Goal: Task Accomplishment & Management: Manage account settings

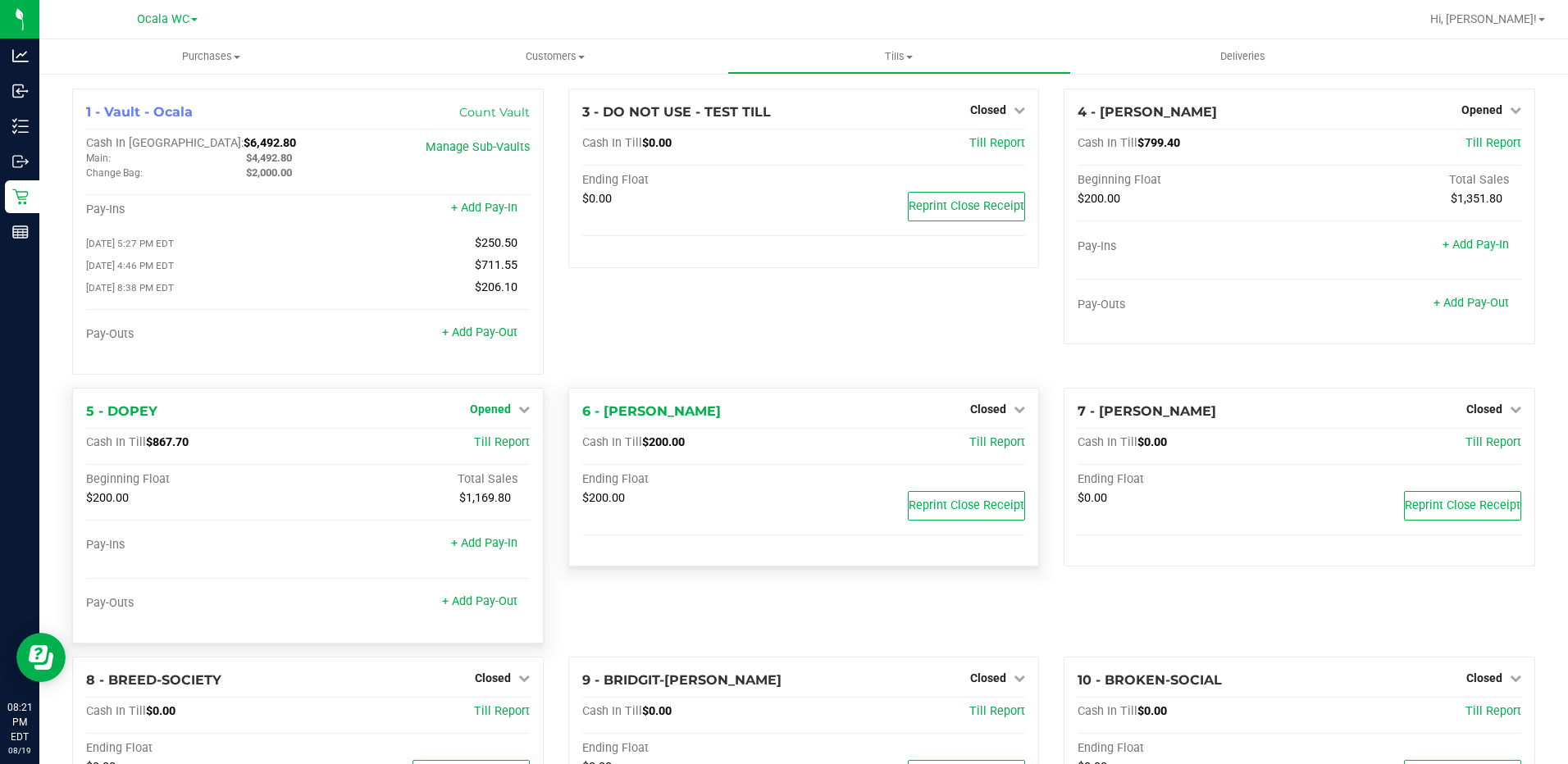
click at [519, 415] on icon at bounding box center [524, 409] width 11 height 11
click at [498, 450] on link "Close Till" at bounding box center [492, 443] width 44 height 13
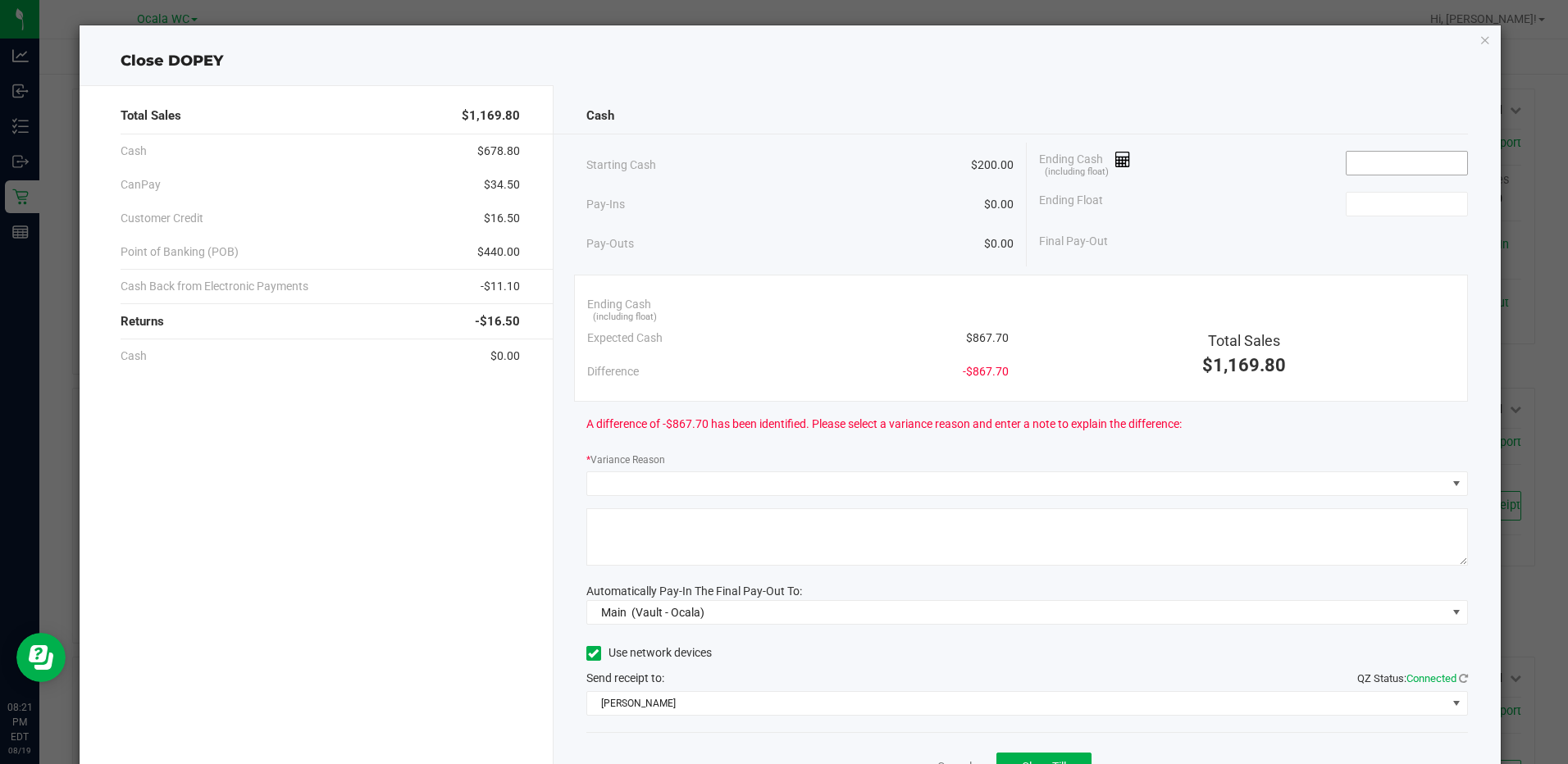
click at [1430, 159] on input at bounding box center [1406, 163] width 120 height 23
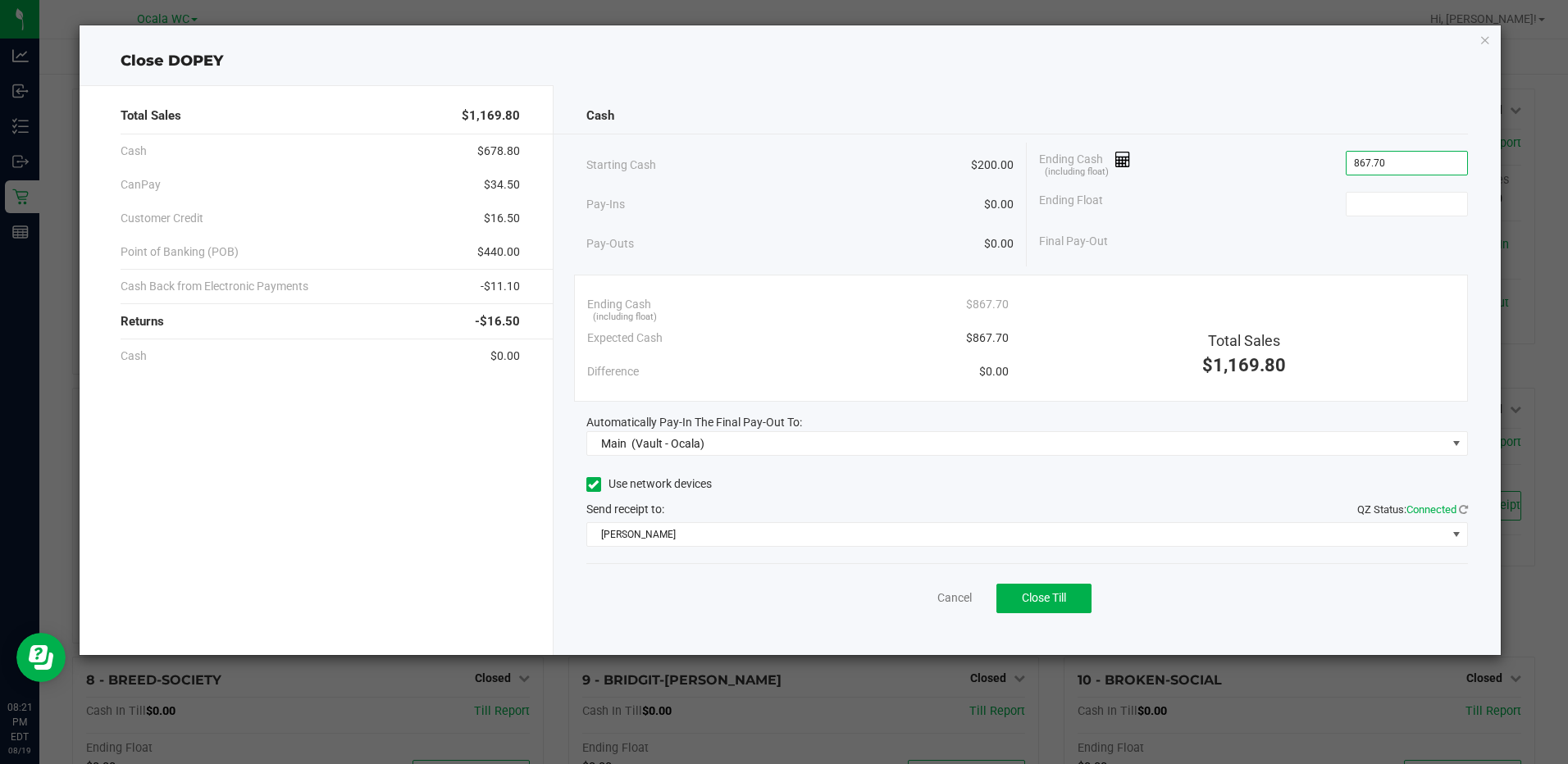
type input "$867.70"
click at [1025, 600] on span "Close Till" at bounding box center [1044, 597] width 44 height 13
type input "$200.00"
click at [915, 590] on link "Dismiss" at bounding box center [918, 598] width 40 height 17
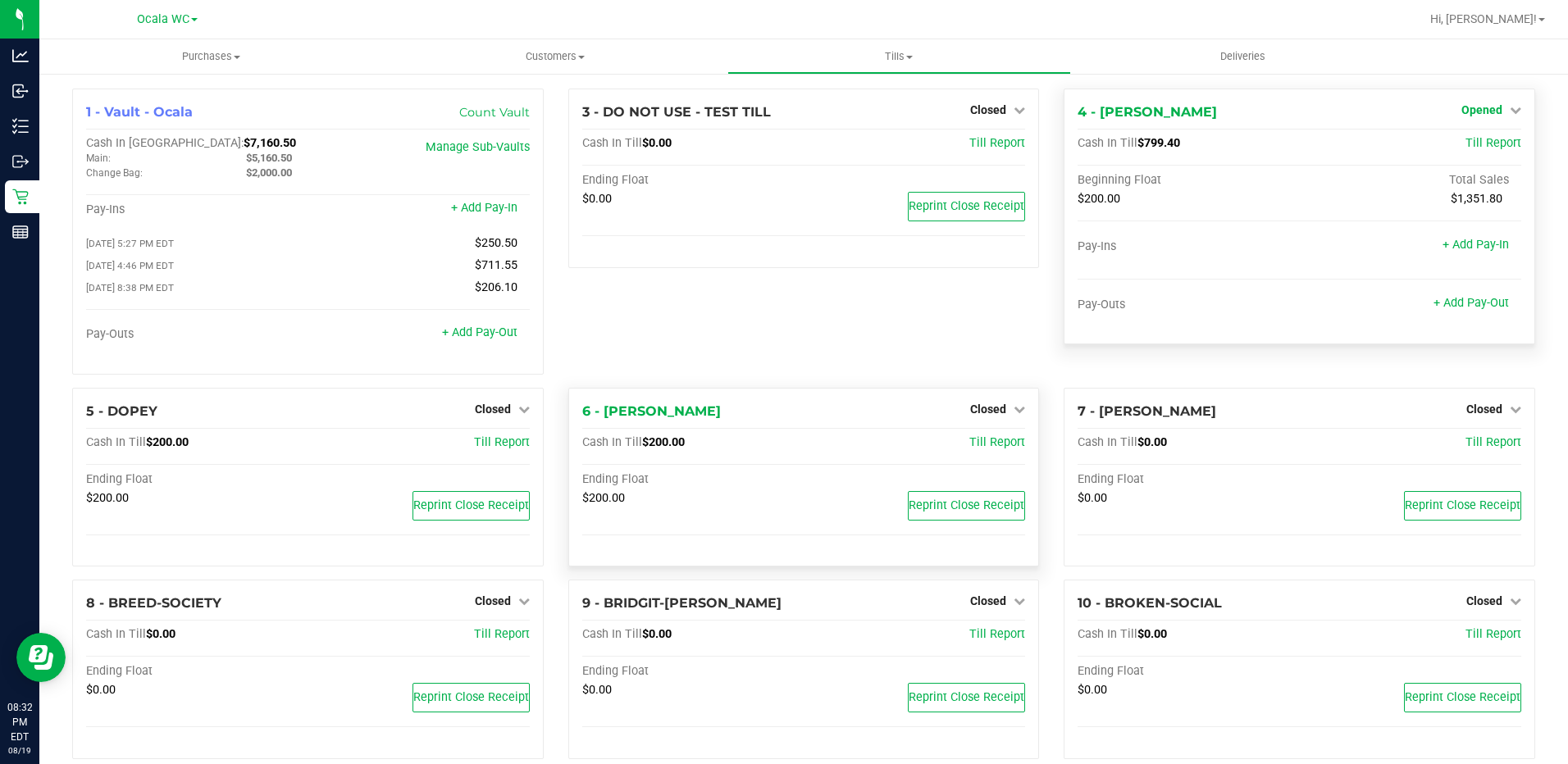
click at [1473, 115] on span "Opened" at bounding box center [1481, 110] width 41 height 13
click at [1466, 147] on link "Close Till" at bounding box center [1483, 144] width 44 height 13
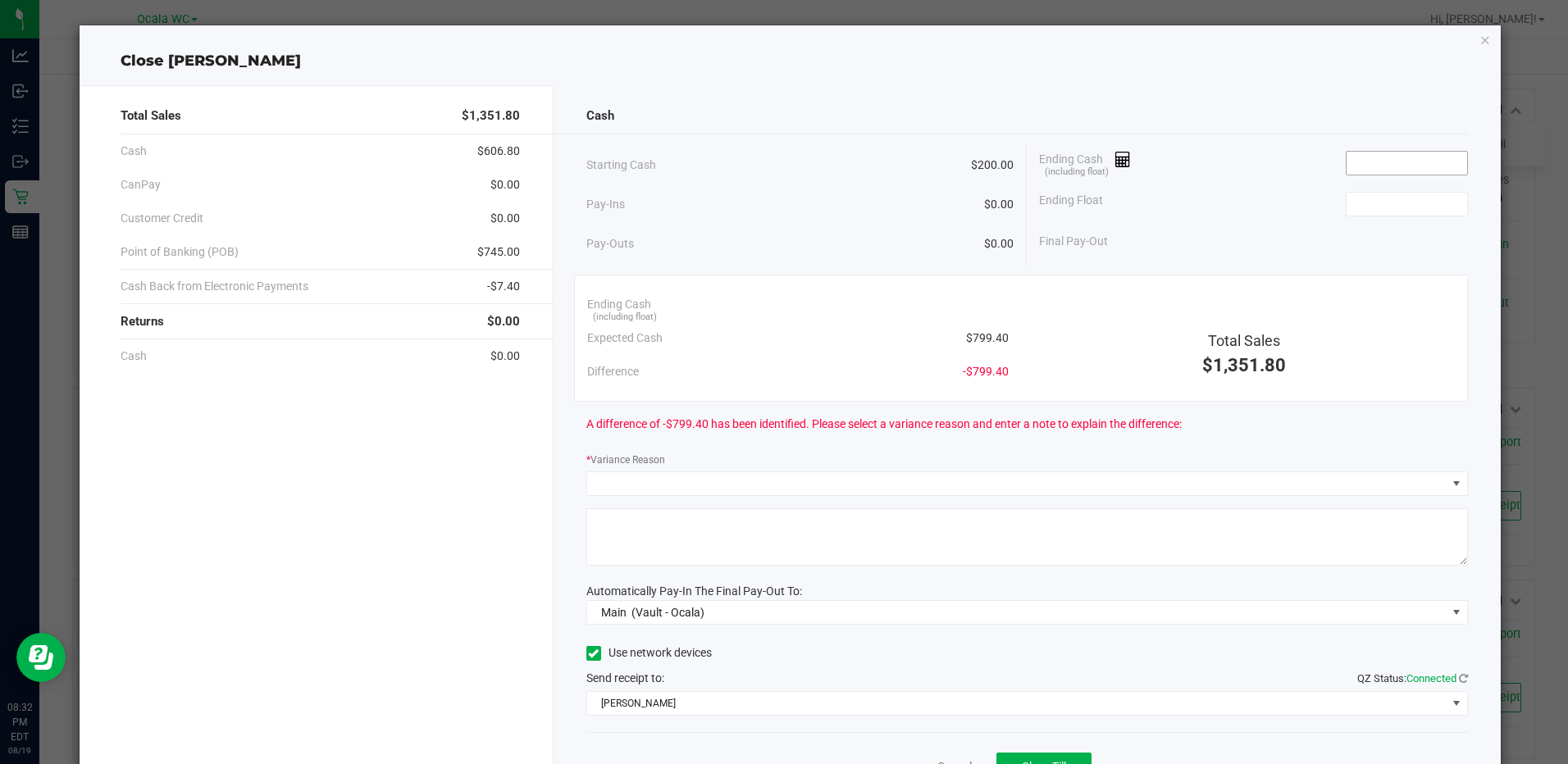
click at [1373, 166] on input at bounding box center [1406, 163] width 120 height 23
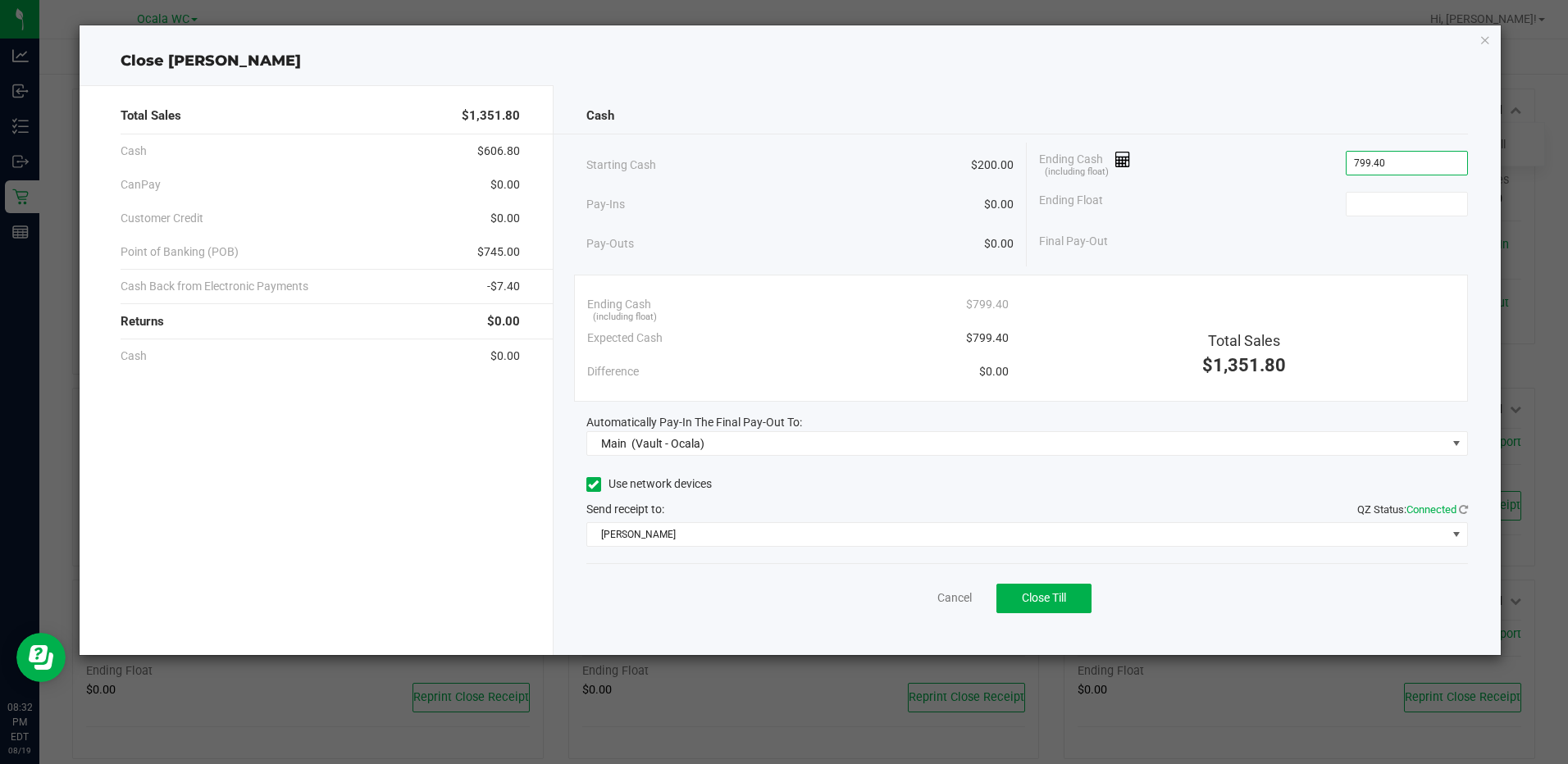
type input "$799.40"
click at [1042, 603] on span "Close Till" at bounding box center [1044, 597] width 44 height 13
type input "$200.00"
click at [913, 601] on link "Dismiss" at bounding box center [918, 598] width 40 height 17
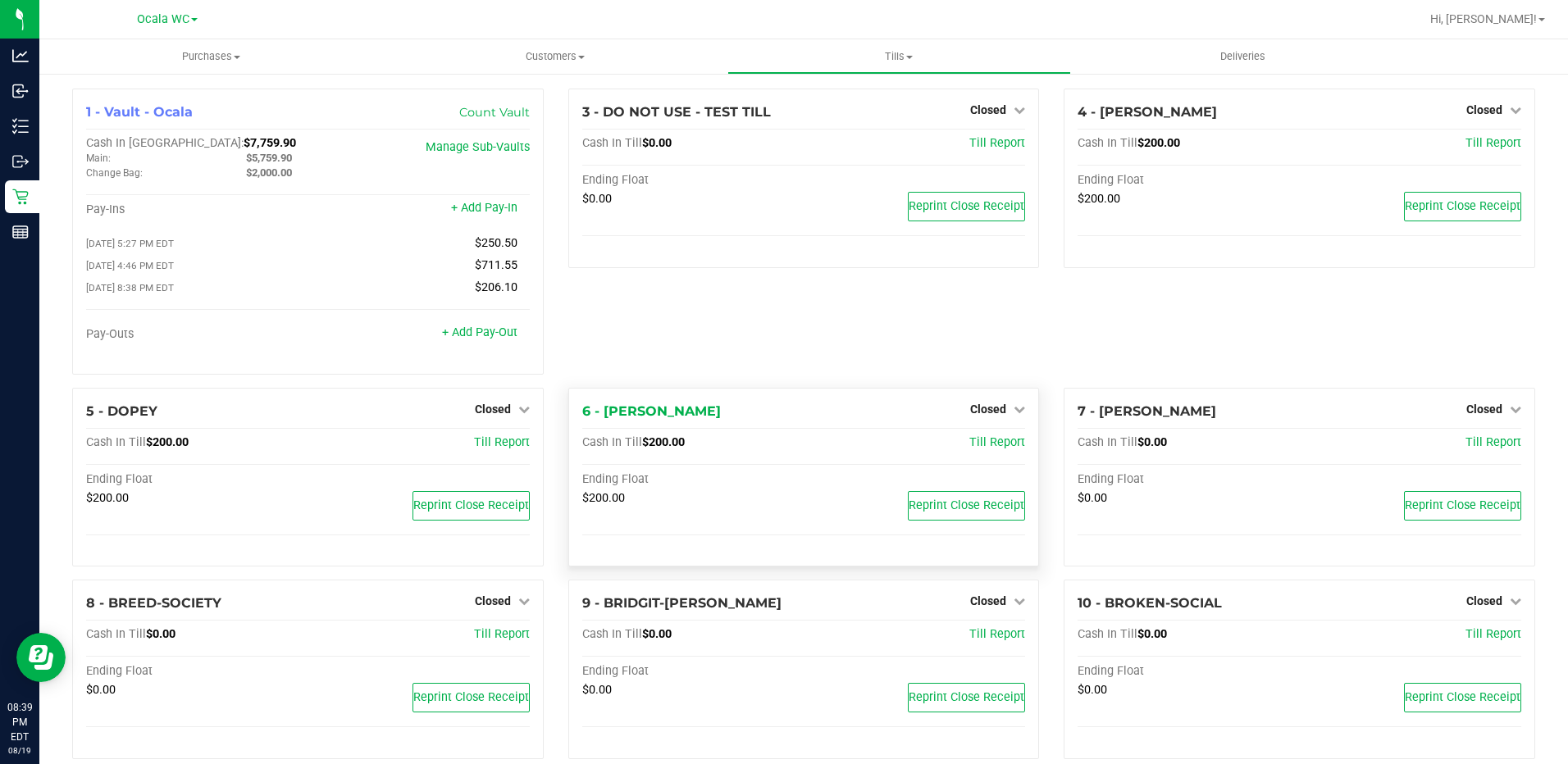
scroll to position [682, 0]
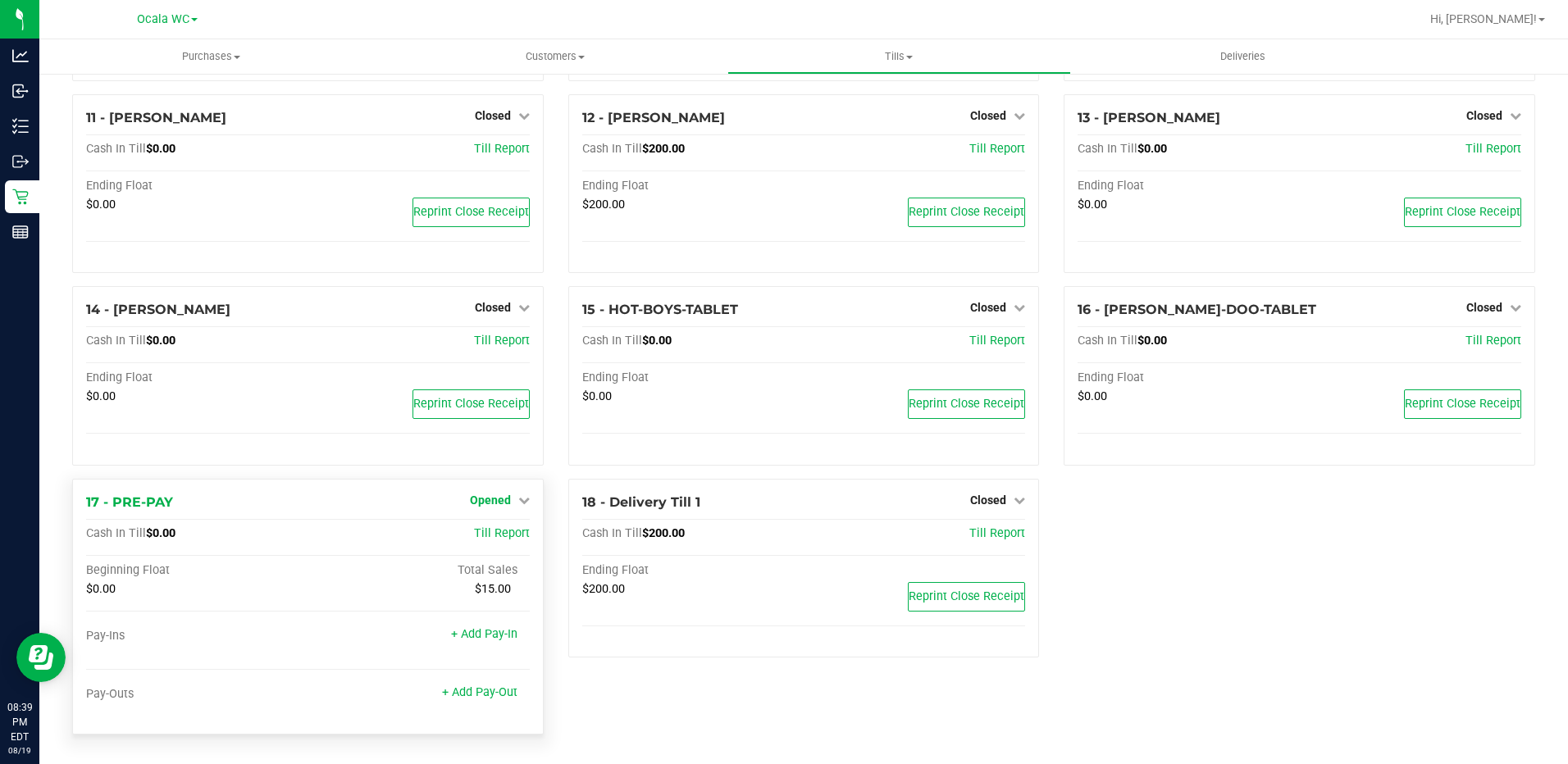
click at [504, 498] on span "Opened" at bounding box center [490, 500] width 41 height 13
click at [475, 538] on link "Close Till" at bounding box center [492, 533] width 44 height 13
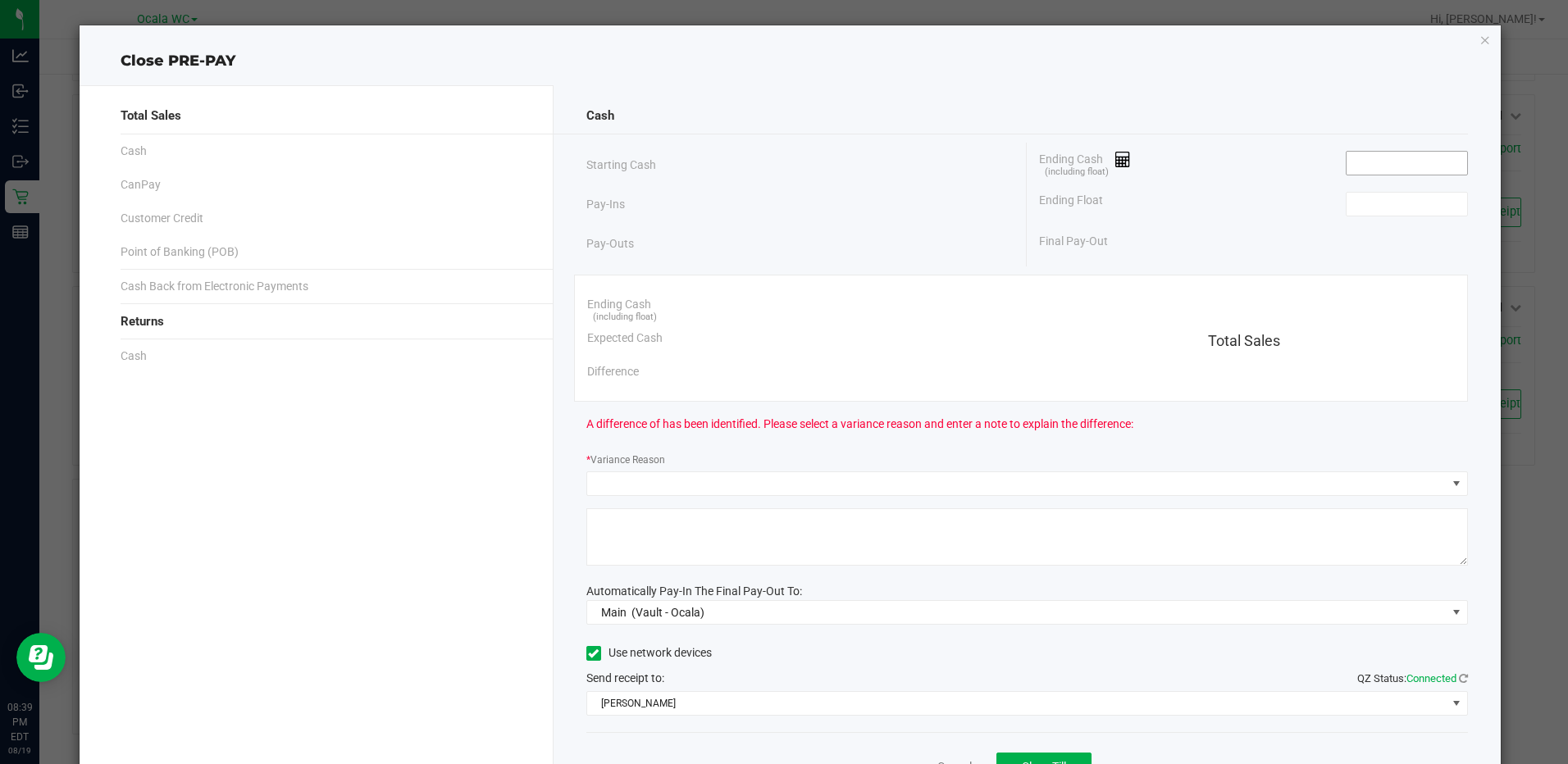
click at [1385, 158] on input at bounding box center [1406, 163] width 120 height 23
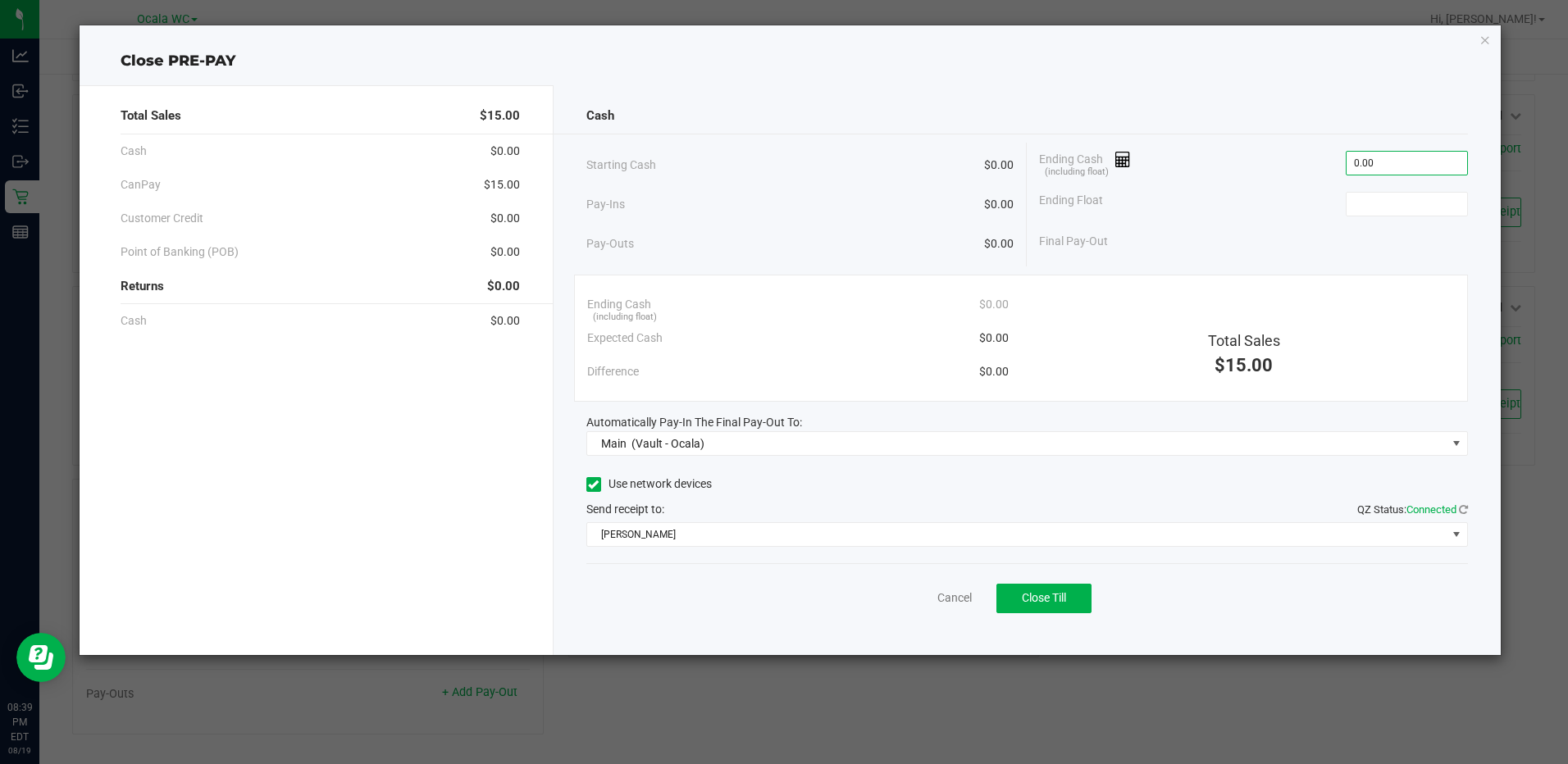
type input "$0.00"
click at [1040, 629] on div "Cash Starting Cash $0.00 Pay-Ins $0.00 Pay-Outs $0.00 Ending Cash (including fl…" at bounding box center [1027, 370] width 947 height 570
type input "$0.00"
click at [1036, 589] on button "Close Till" at bounding box center [1044, 598] width 95 height 29
click at [901, 592] on link "Dismiss" at bounding box center [918, 598] width 40 height 17
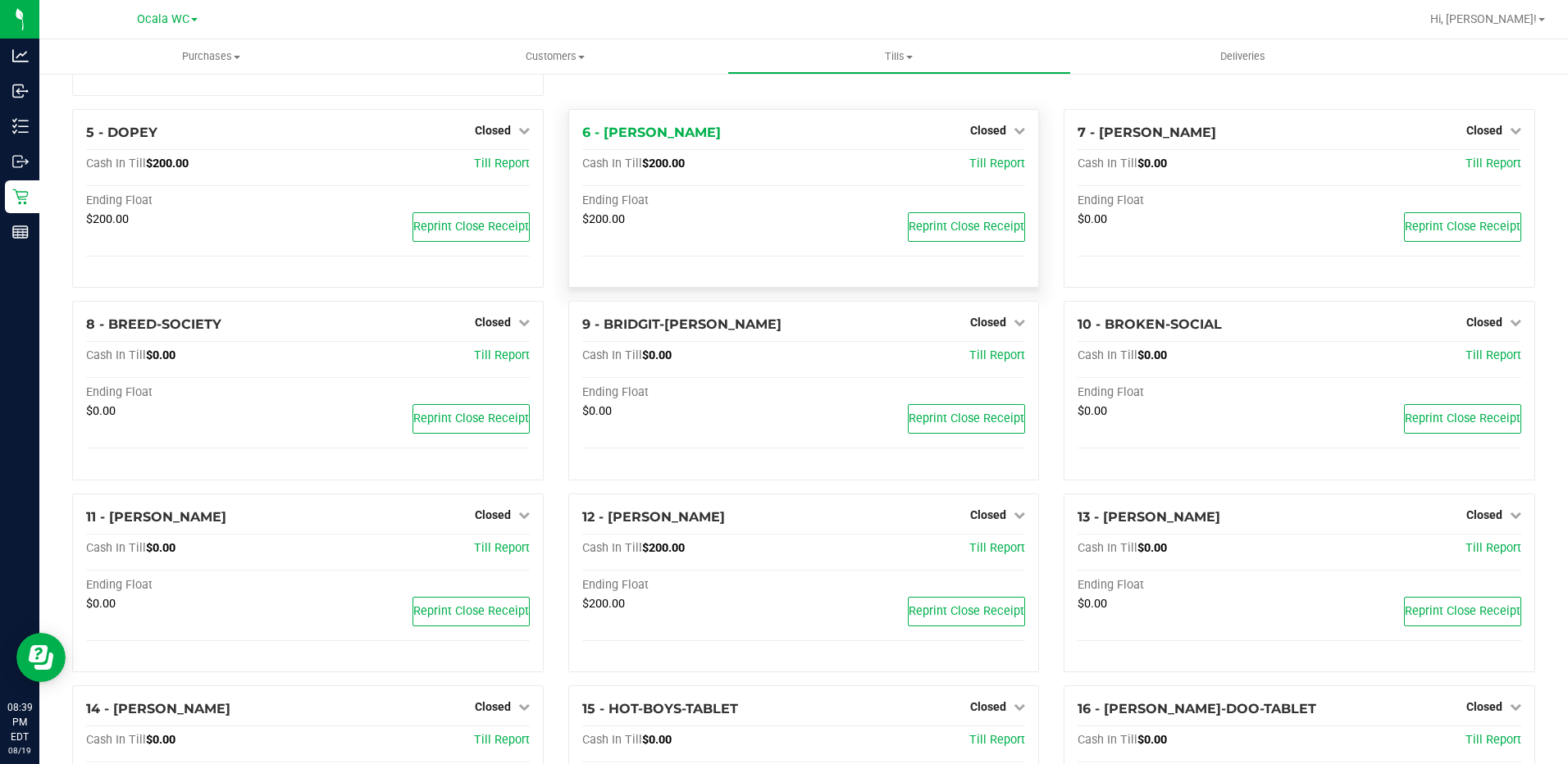
scroll to position [0, 0]
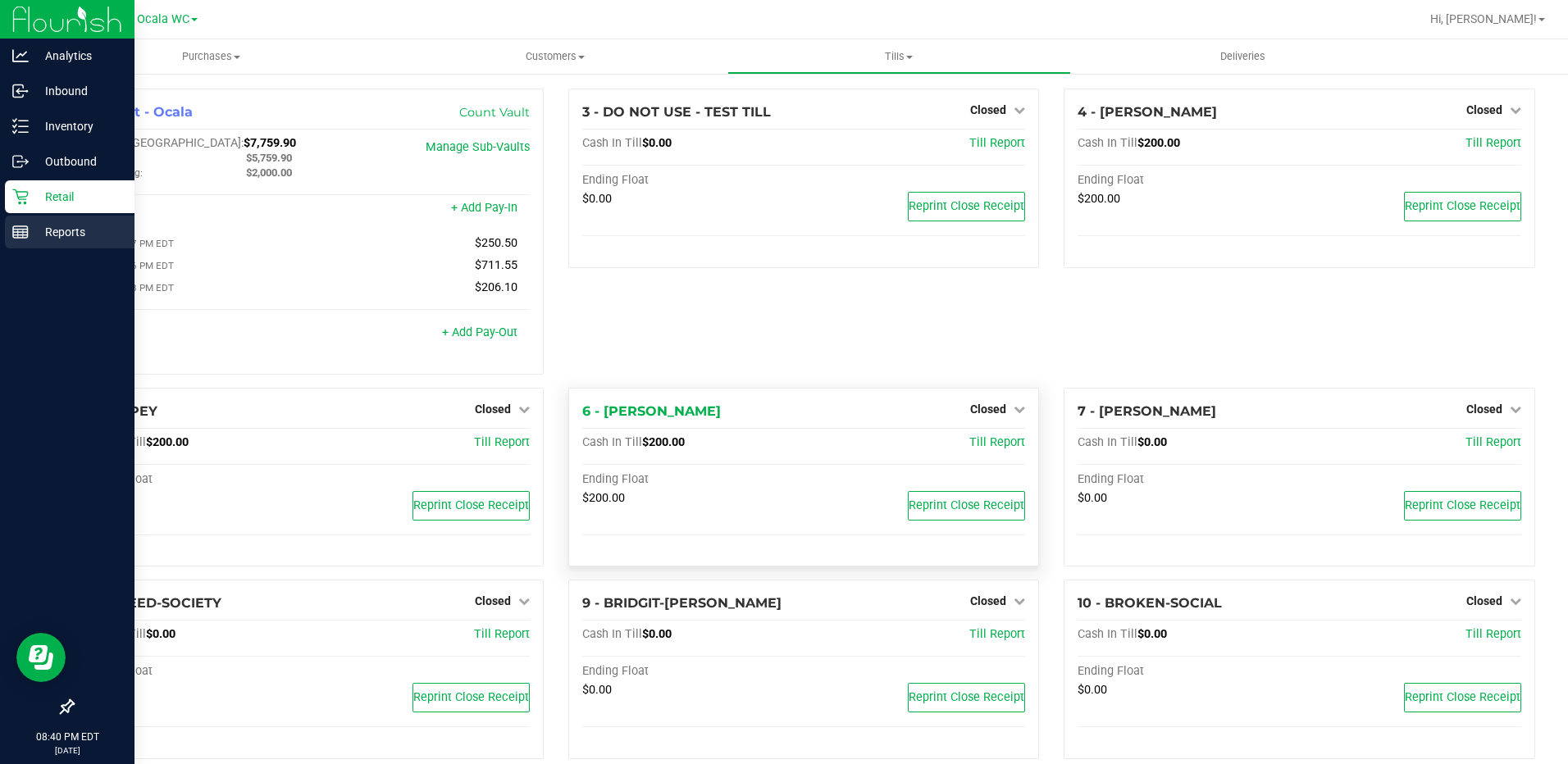
click at [28, 238] on p "Reports" at bounding box center [77, 232] width 98 height 19
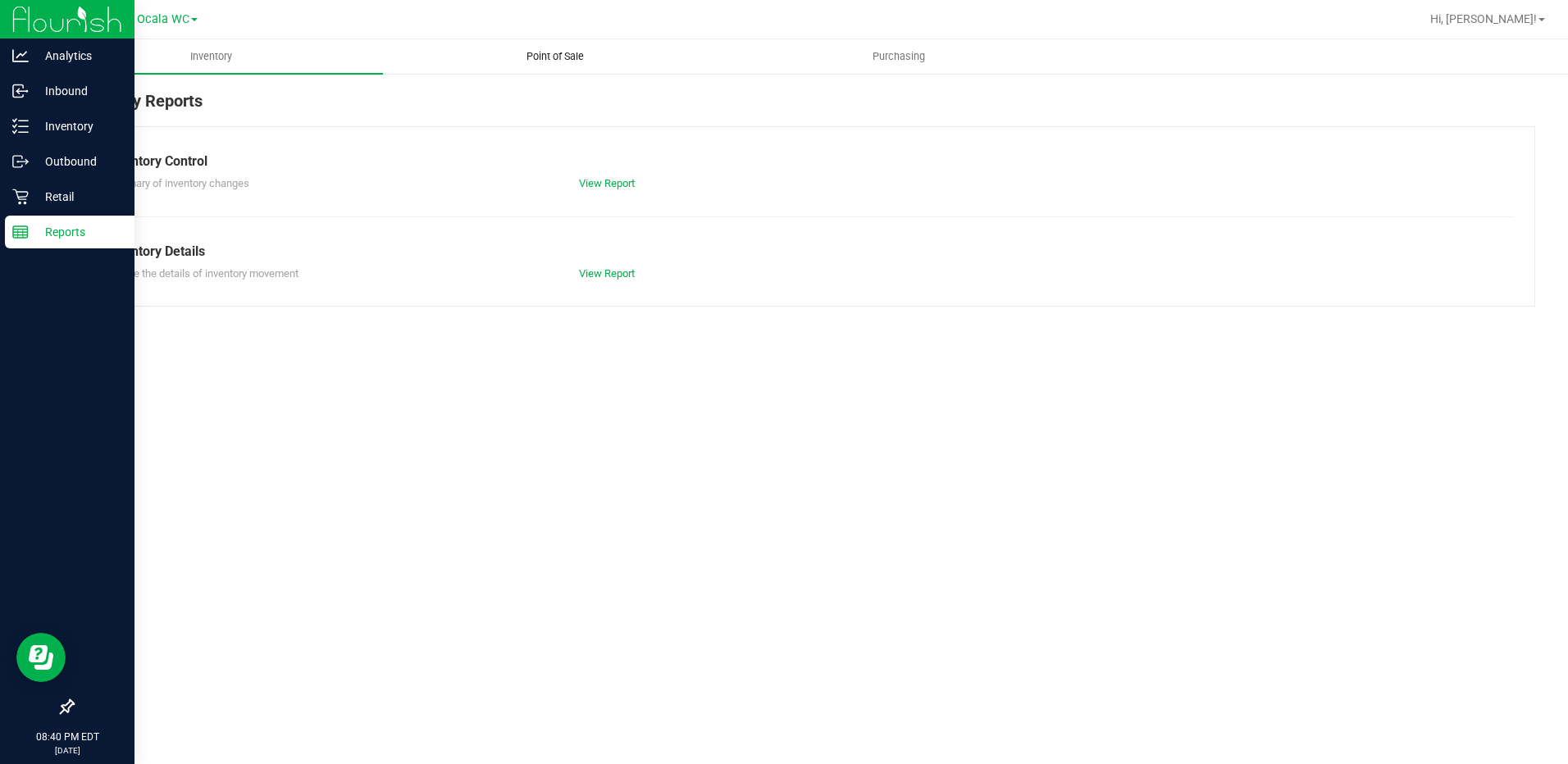
click at [566, 62] on span "Point of Sale" at bounding box center [555, 57] width 102 height 15
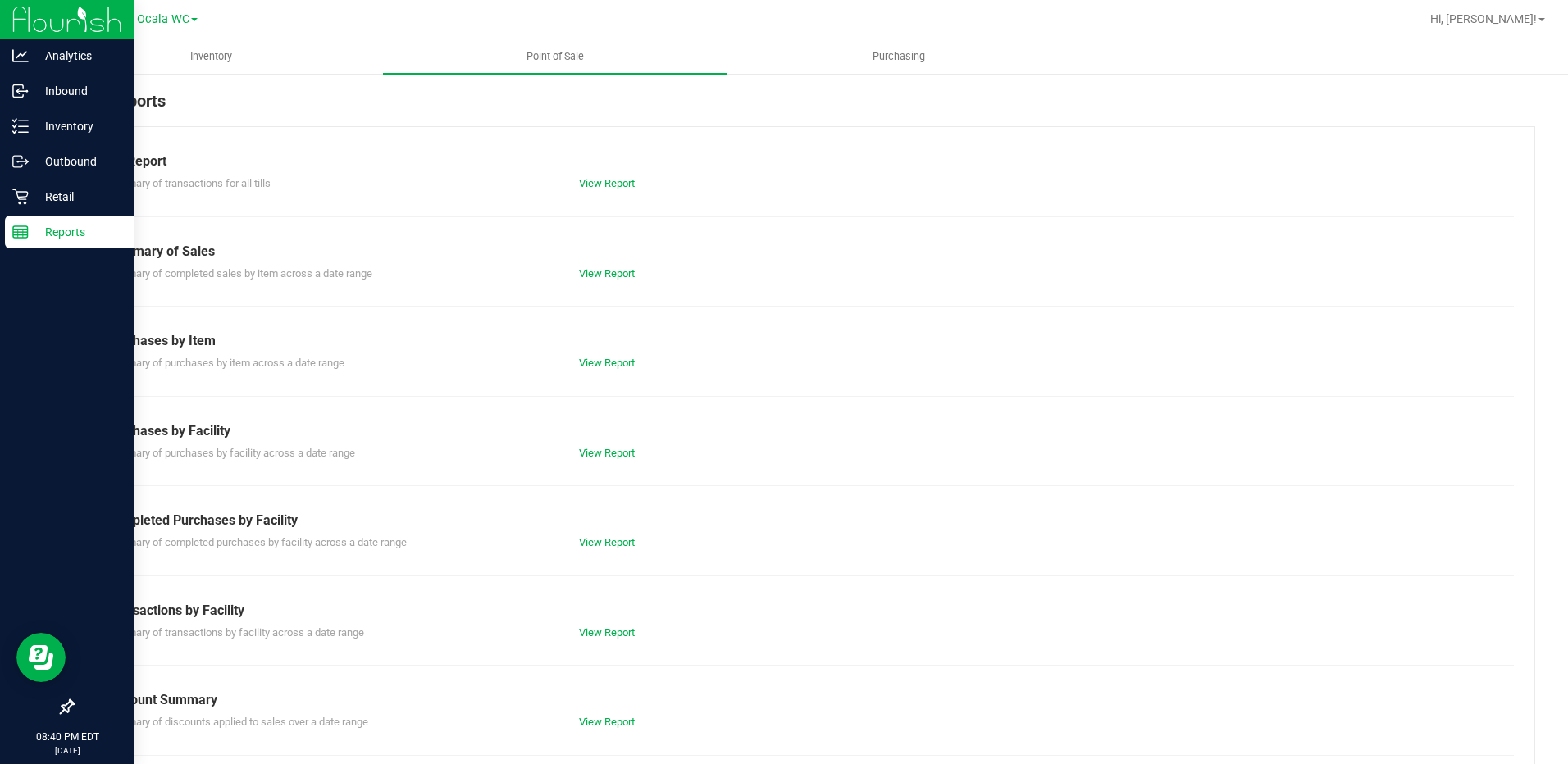
click at [600, 196] on div "Till Report Summary of transactions for all tills View Report Summary of Sales …" at bounding box center [804, 486] width 1463 height 719
click at [600, 189] on div "View Report" at bounding box center [804, 184] width 473 height 17
click at [603, 180] on link "View Report" at bounding box center [606, 184] width 56 height 12
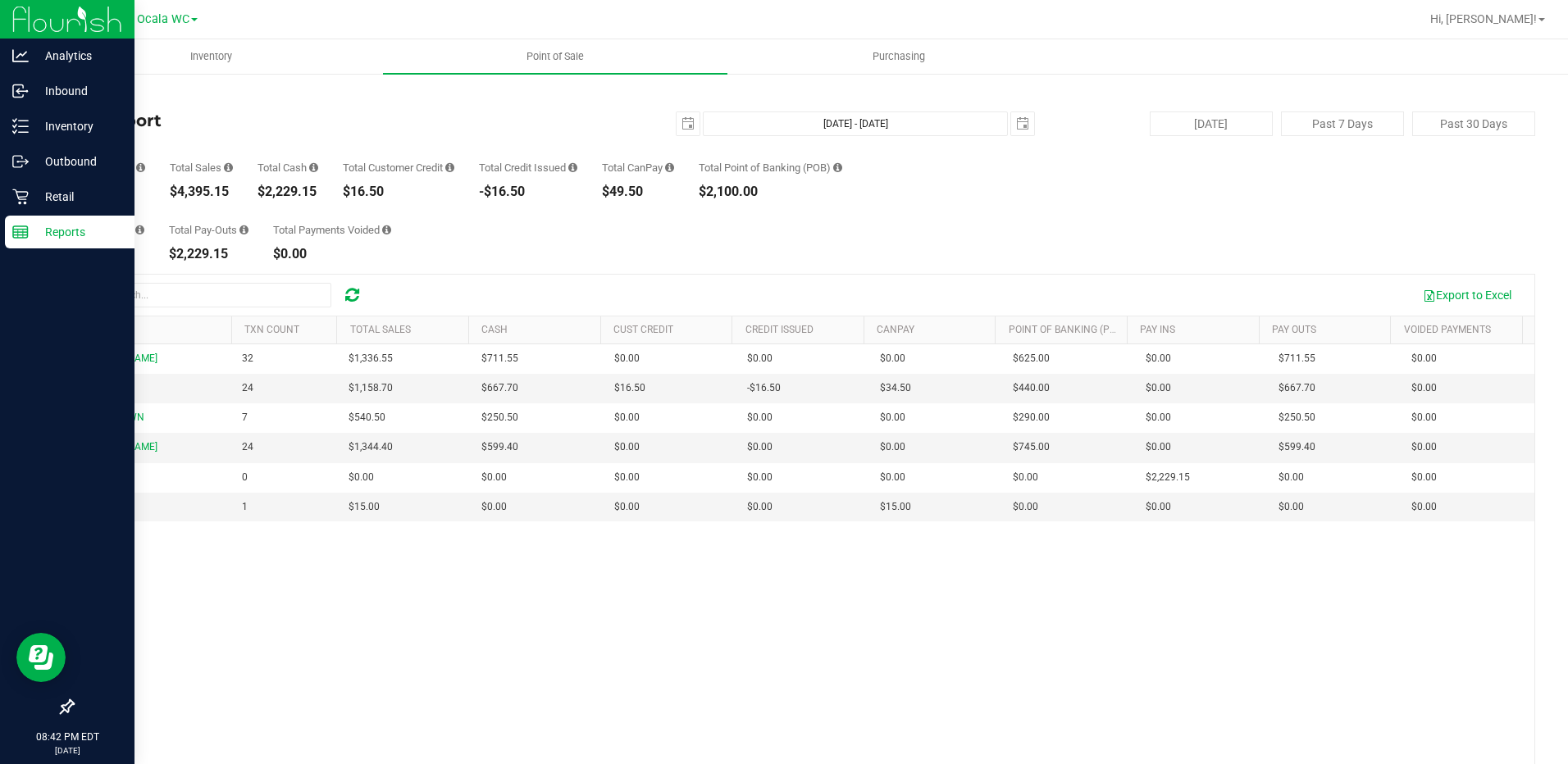
click at [90, 96] on link "Back" at bounding box center [85, 95] width 25 height 11
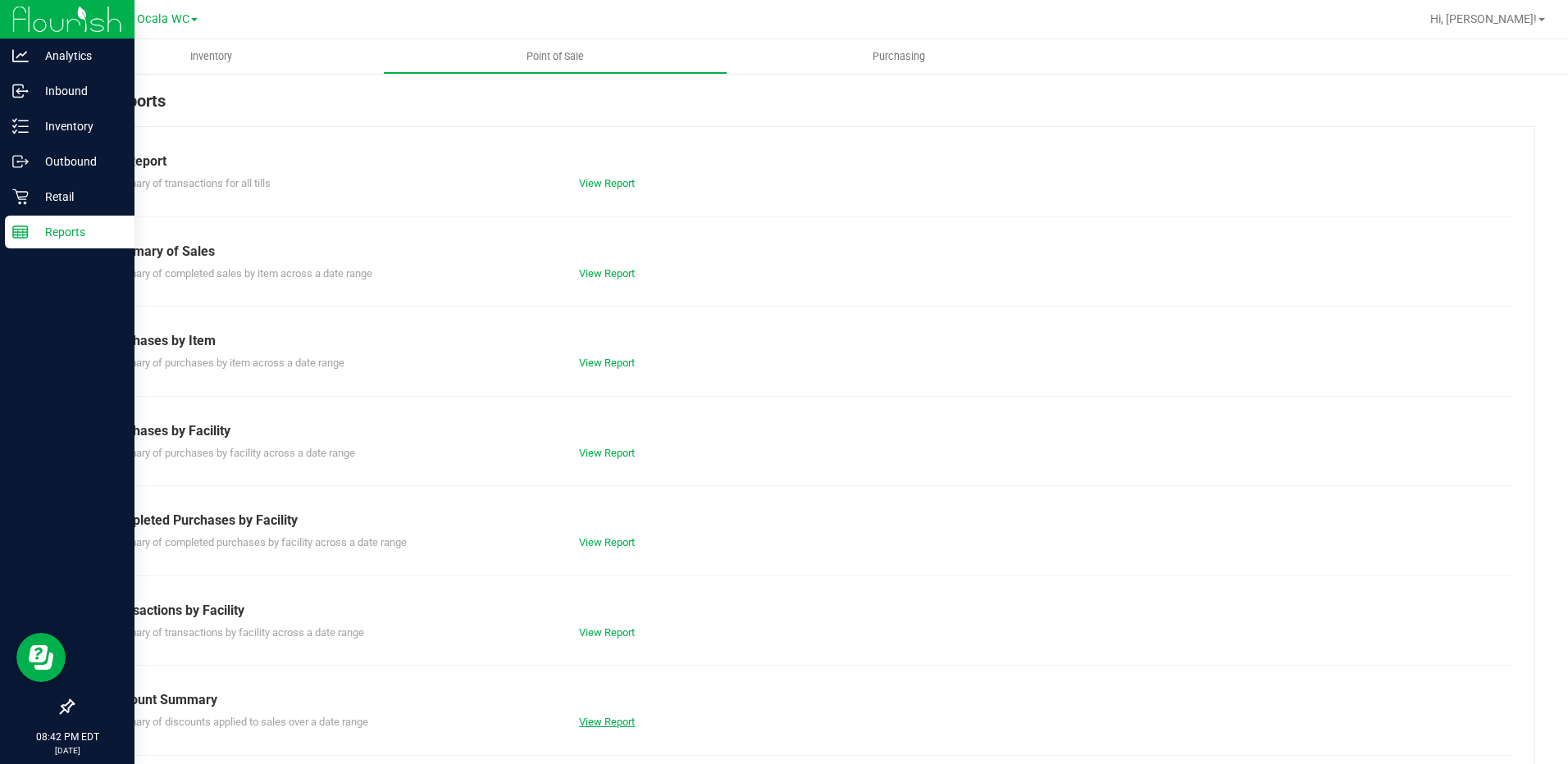
click at [586, 723] on link "View Report" at bounding box center [606, 722] width 56 height 12
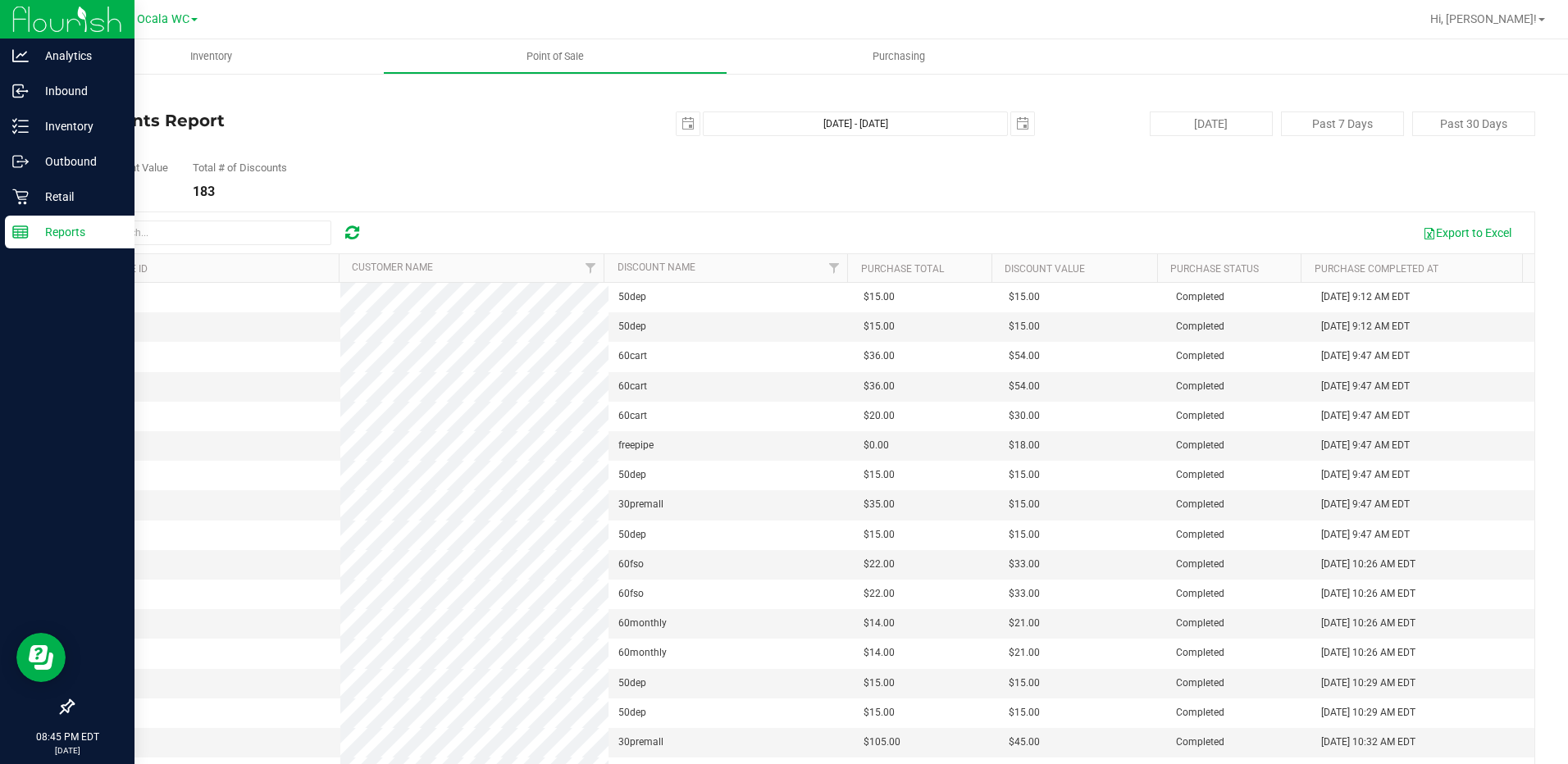
click at [74, 96] on icon at bounding box center [74, 95] width 4 height 10
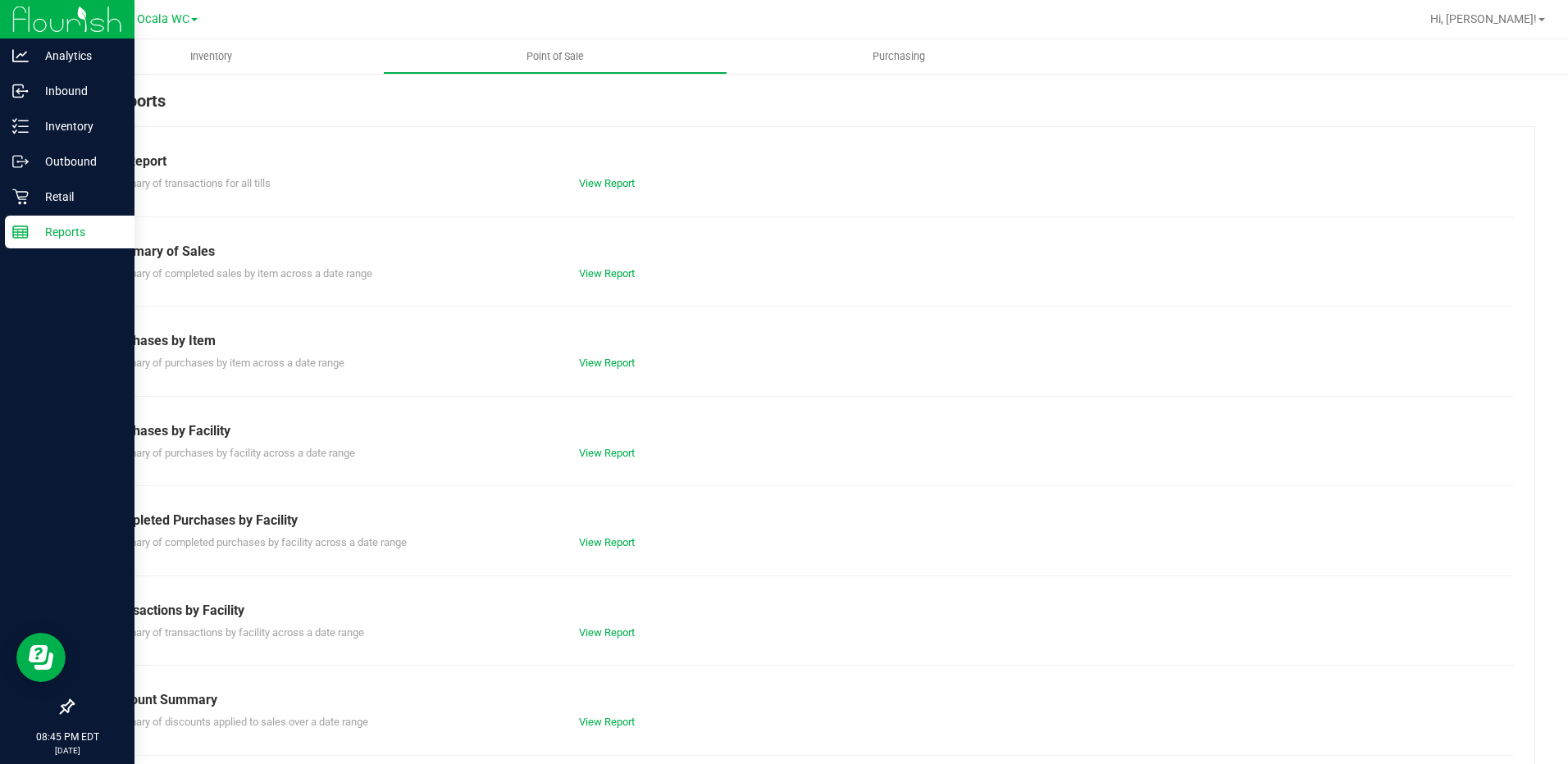
click at [582, 180] on link "View Report" at bounding box center [606, 184] width 56 height 12
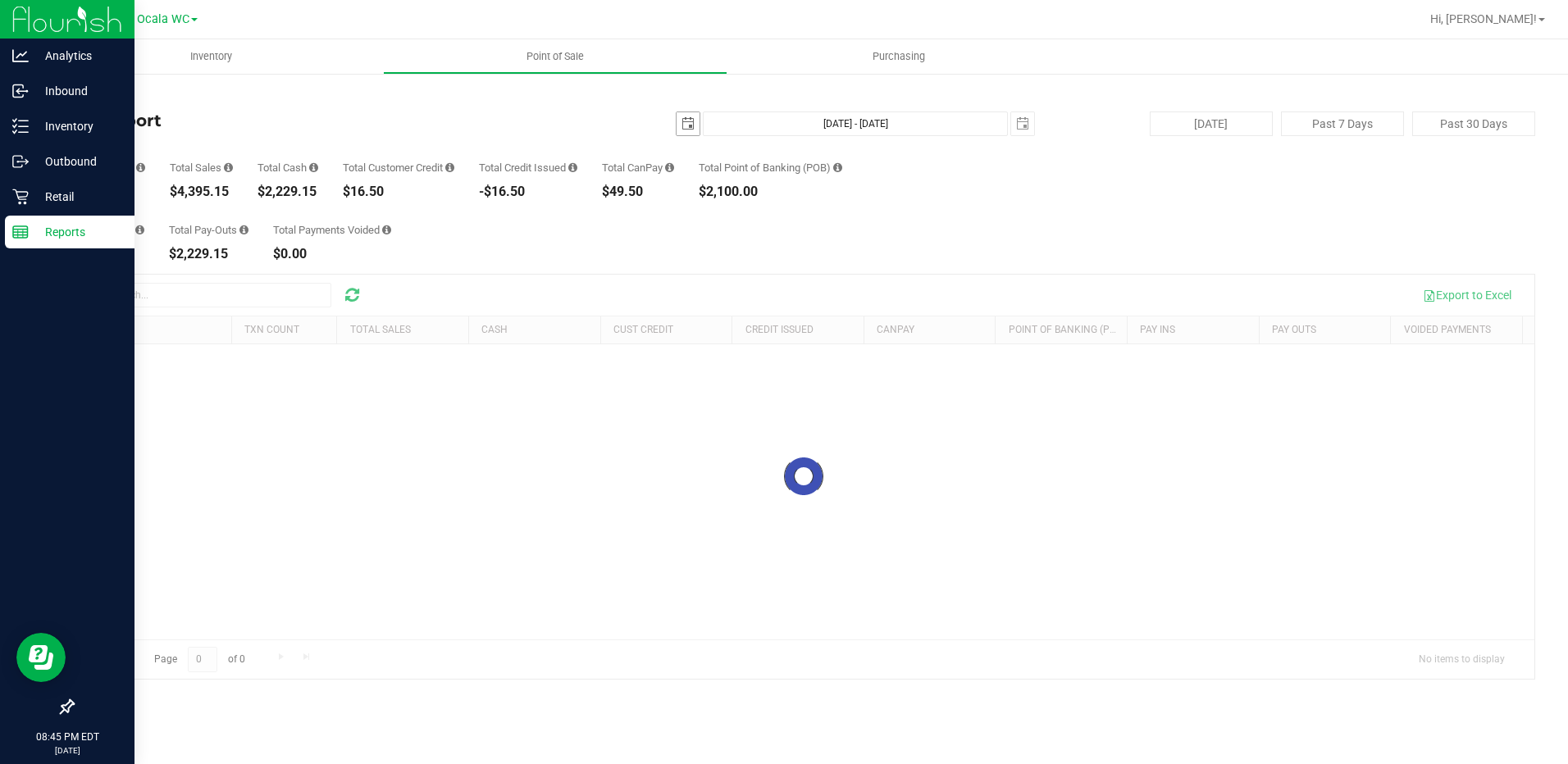
click at [681, 122] on span "select" at bounding box center [687, 124] width 13 height 13
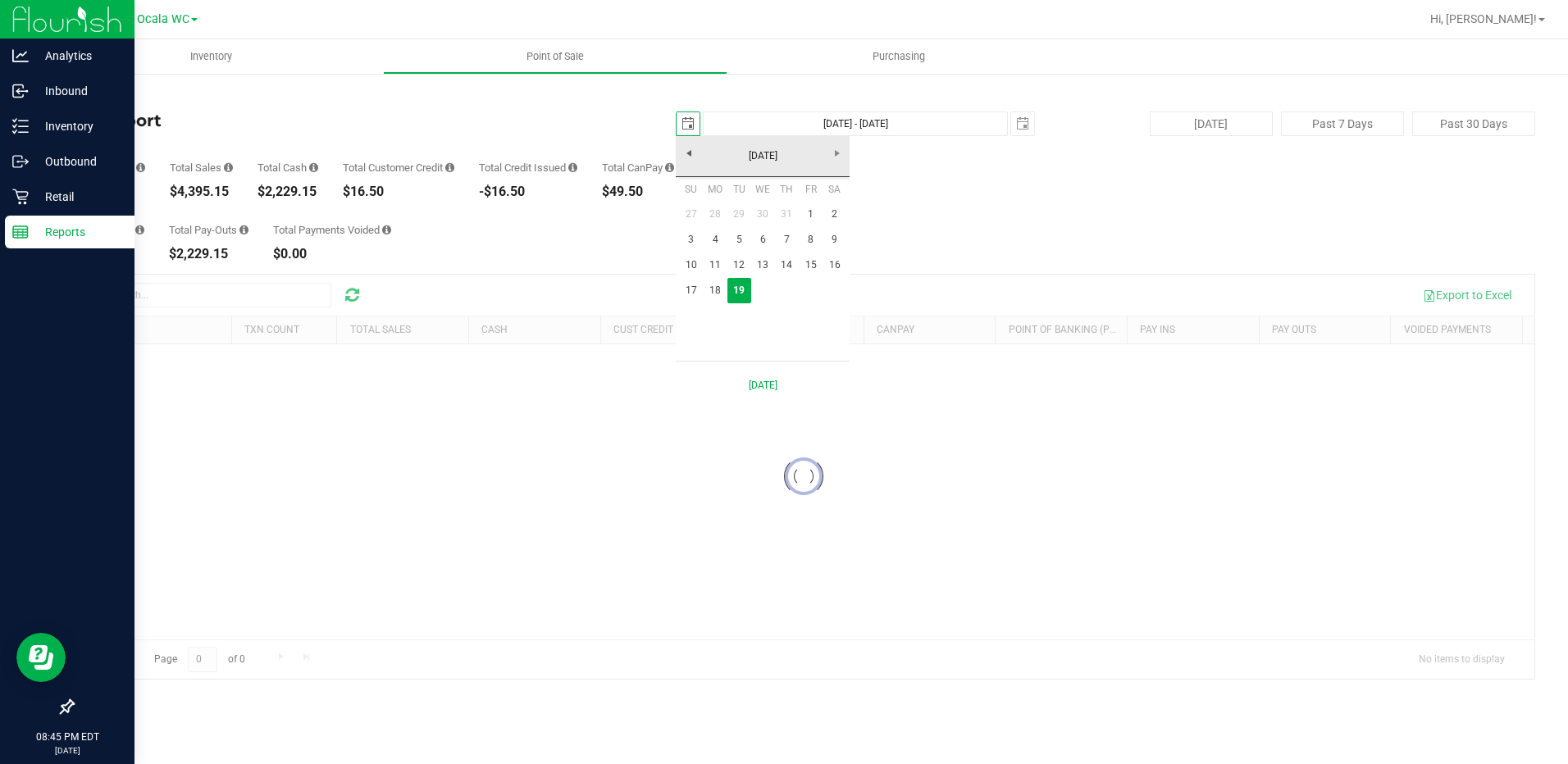
scroll to position [0, 41]
click at [716, 290] on link "18" at bounding box center [715, 291] width 24 height 26
type input "2025-08-18"
type input "Aug 18, 2025 - Aug 19, 2025"
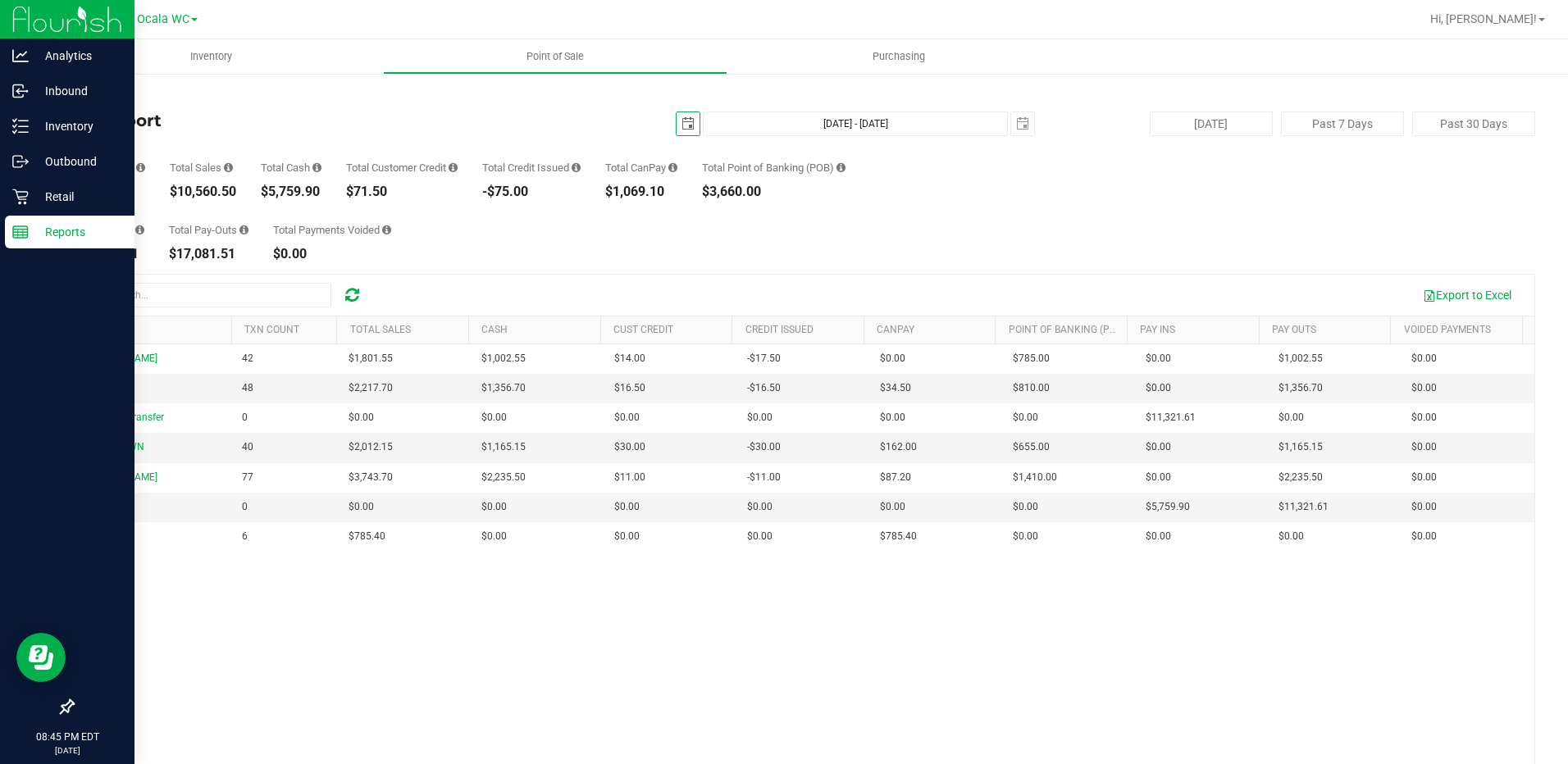
click at [681, 122] on span "select" at bounding box center [687, 124] width 13 height 13
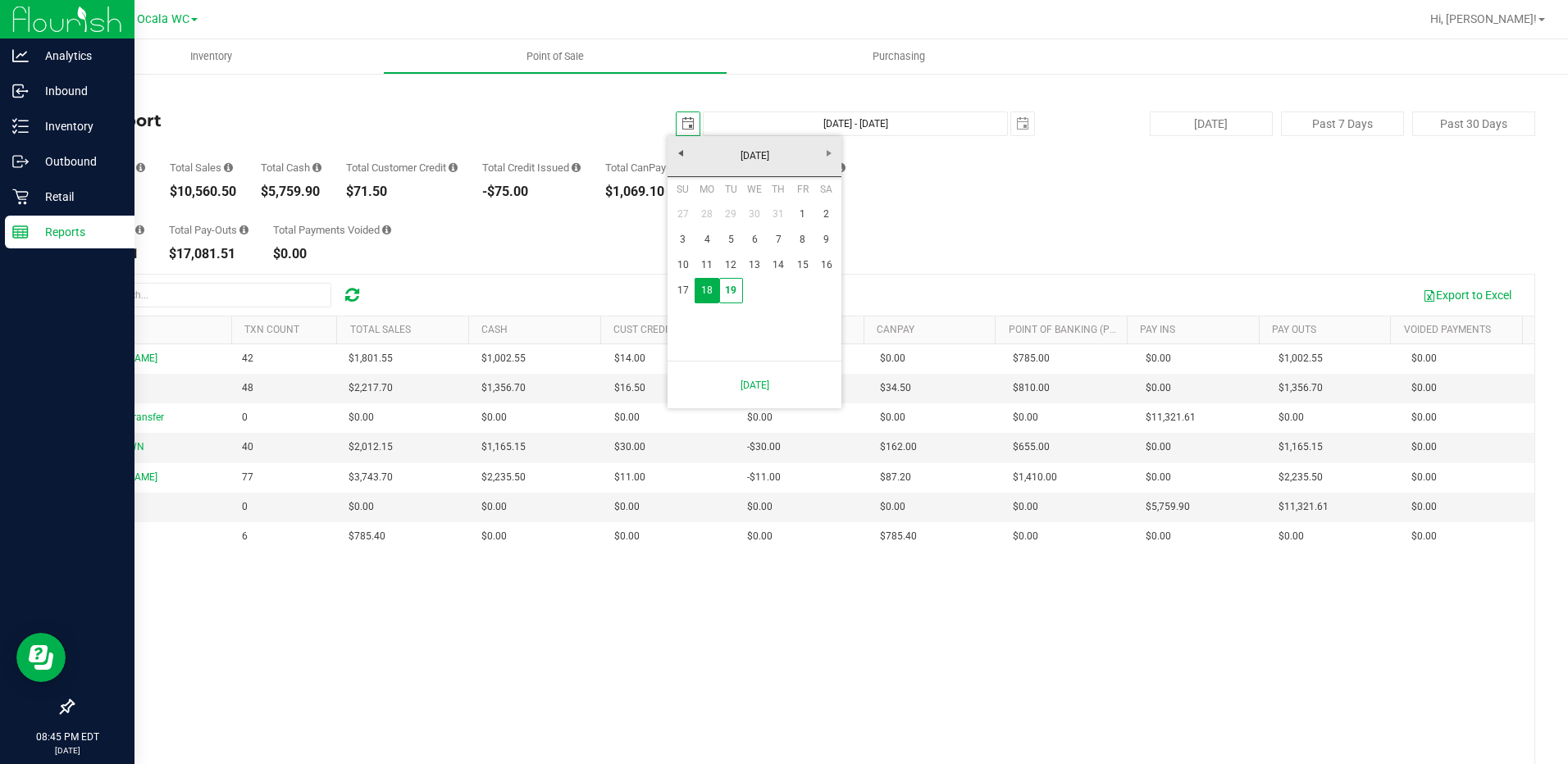
click at [802, 214] on link "1" at bounding box center [802, 214] width 24 height 26
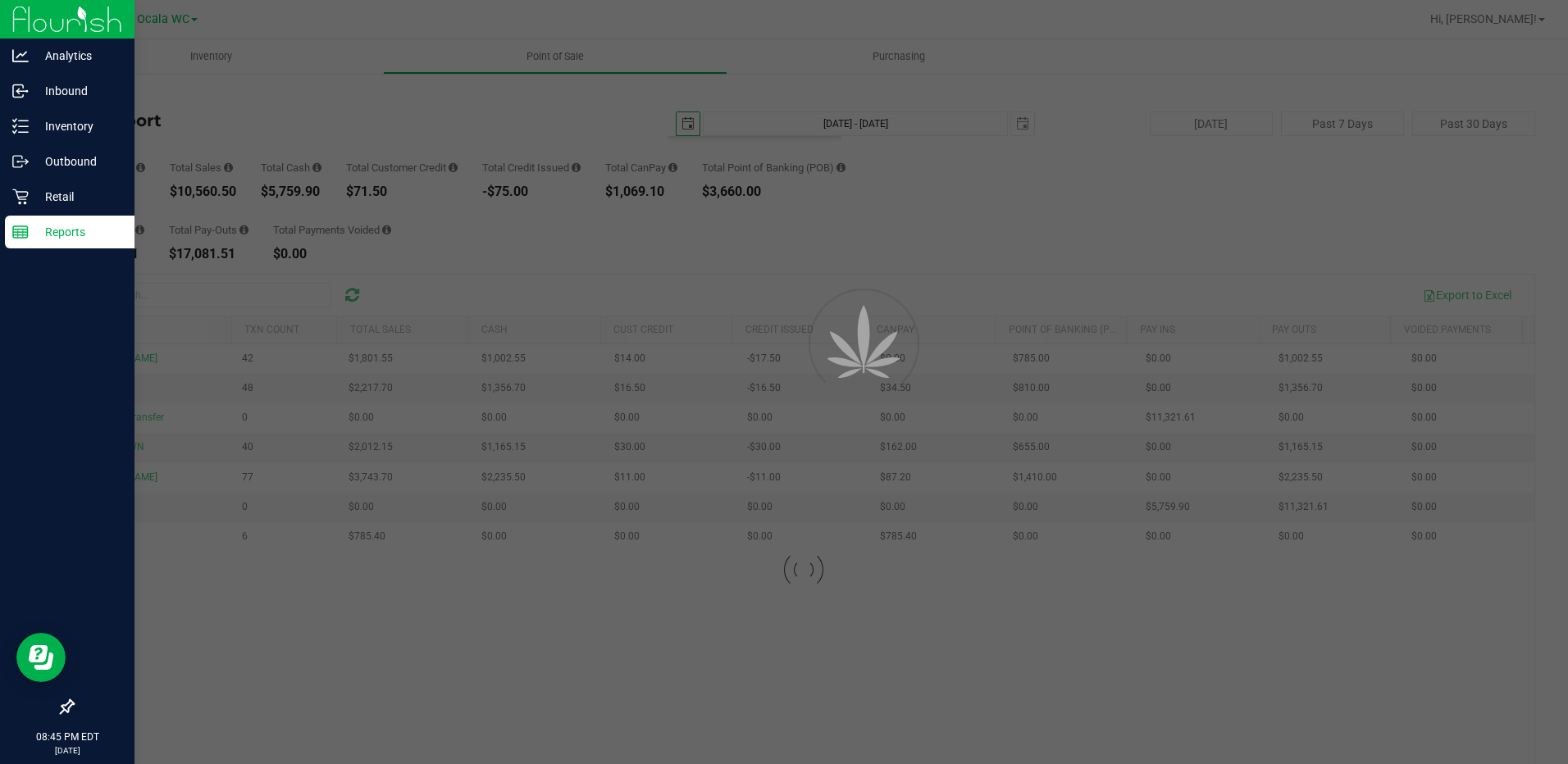
type input "2025-08-01"
type input "Aug 1, 2025 - Aug 19, 2025"
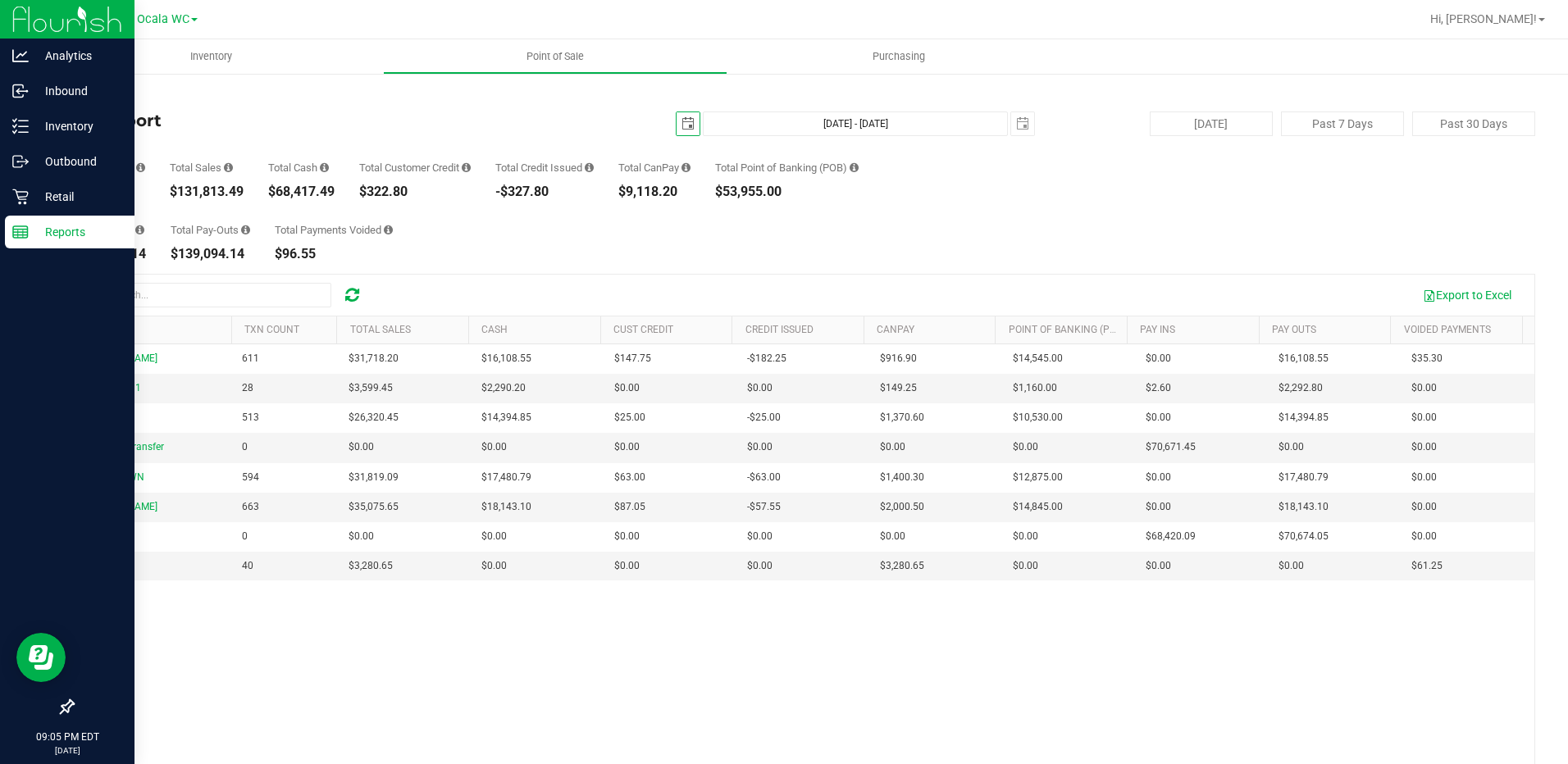
click at [23, 234] on line at bounding box center [23, 233] width 0 height 8
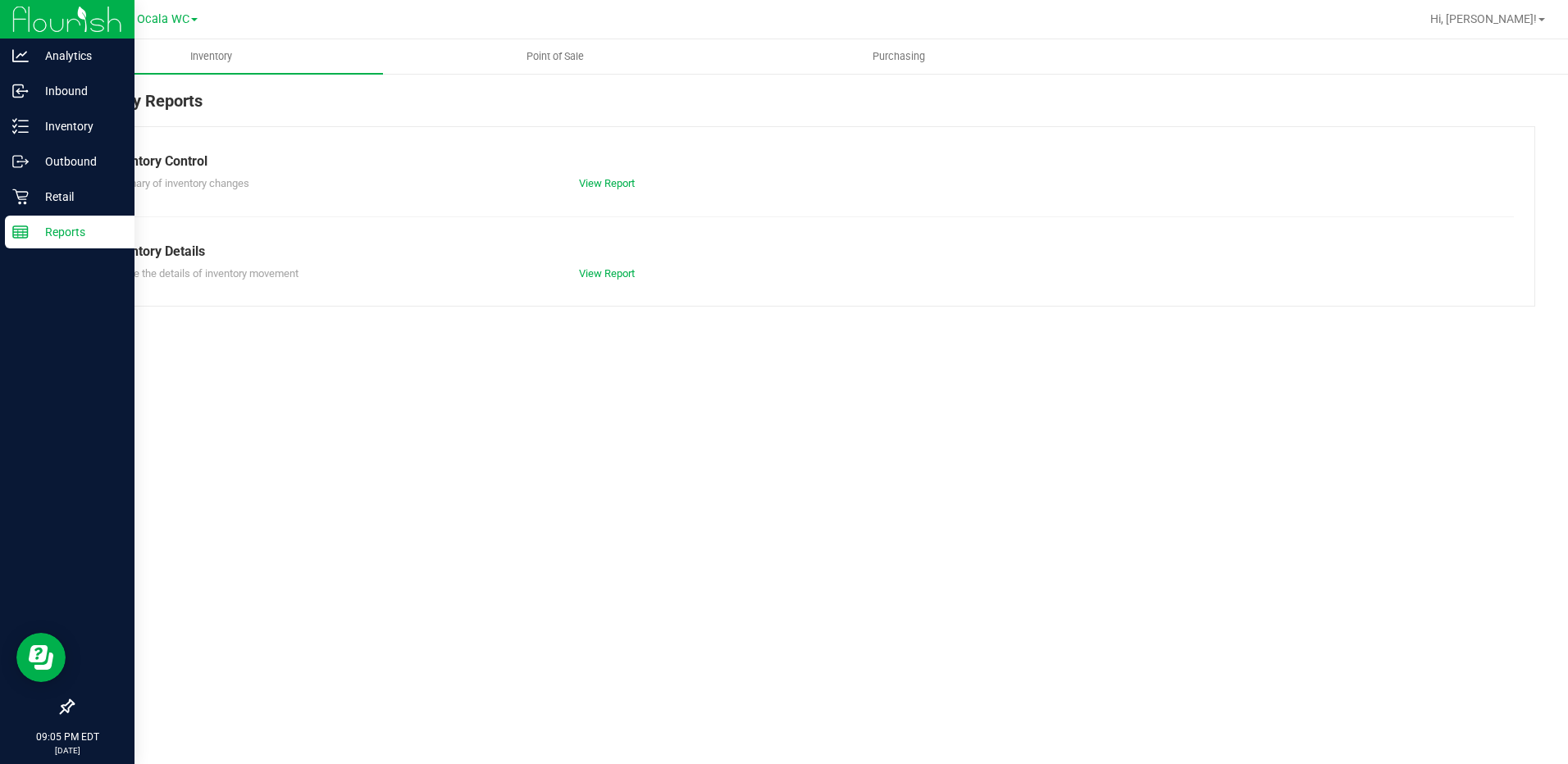
click at [99, 200] on p "Retail" at bounding box center [77, 197] width 98 height 19
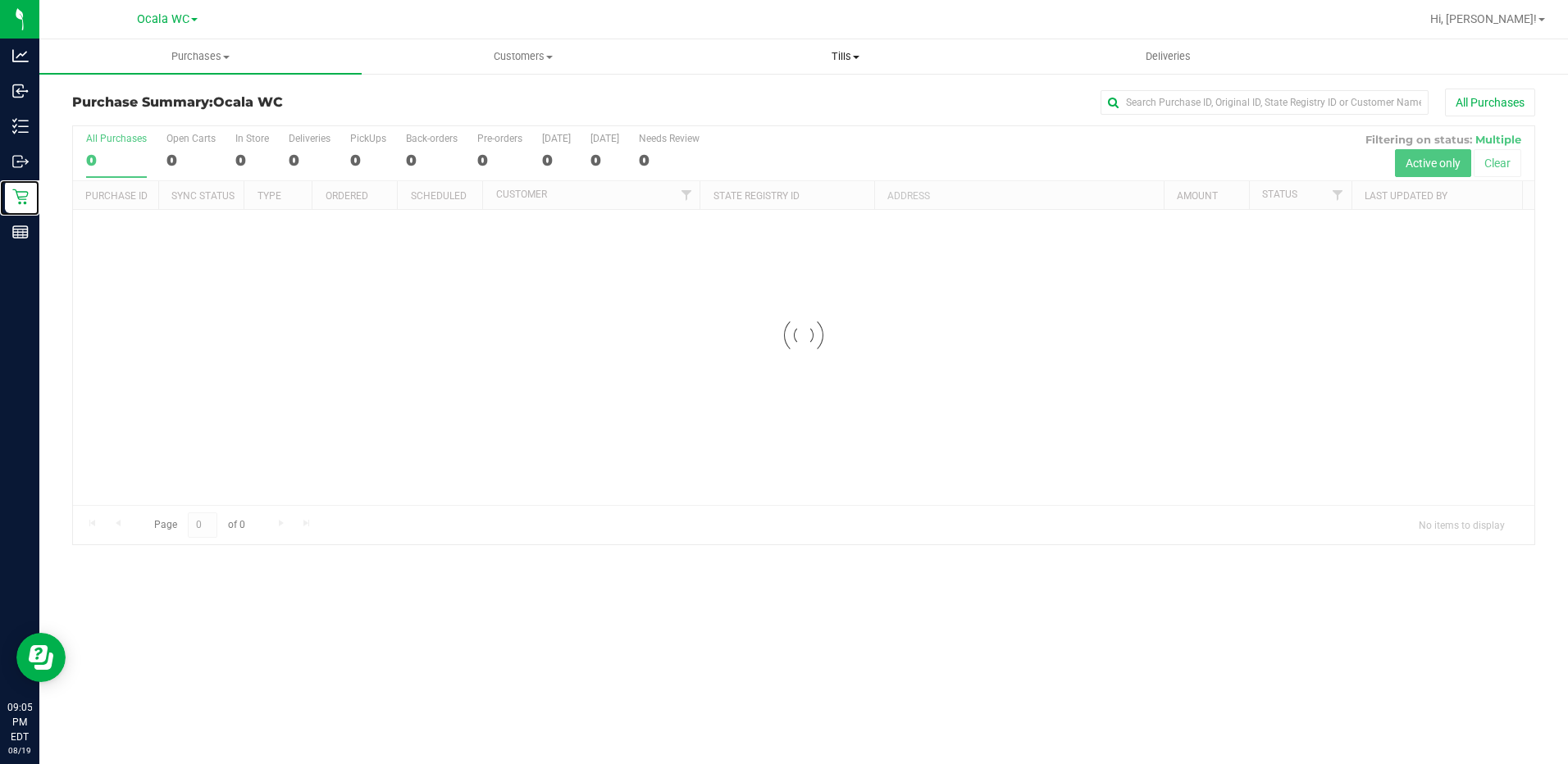
click at [829, 50] on span "Tills" at bounding box center [845, 57] width 321 height 15
click at [737, 97] on span "Manage tills" at bounding box center [739, 99] width 110 height 14
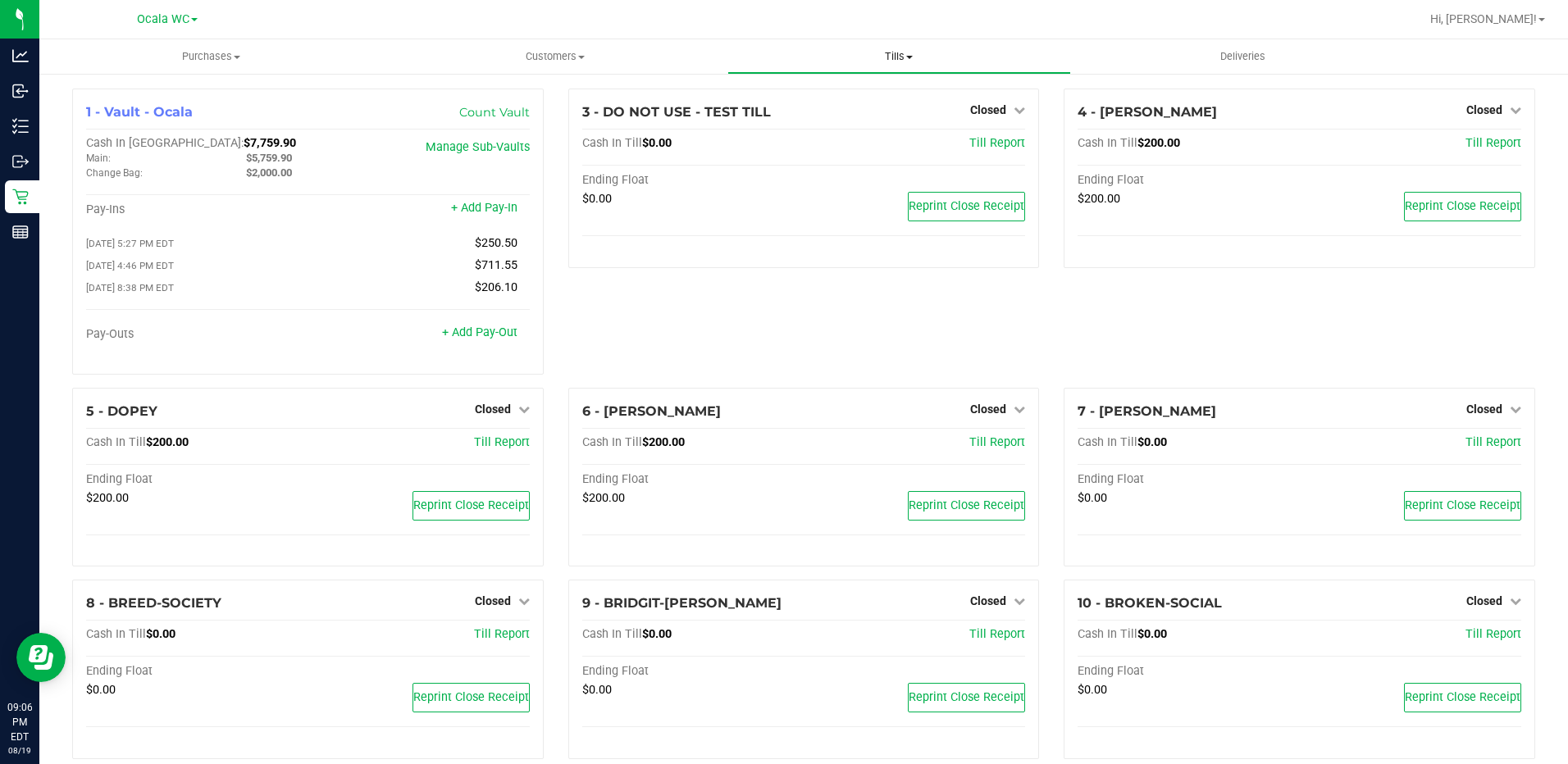
click at [888, 59] on span "Tills" at bounding box center [898, 57] width 342 height 15
click at [775, 122] on span "Reconcile e-payments" at bounding box center [808, 118] width 163 height 14
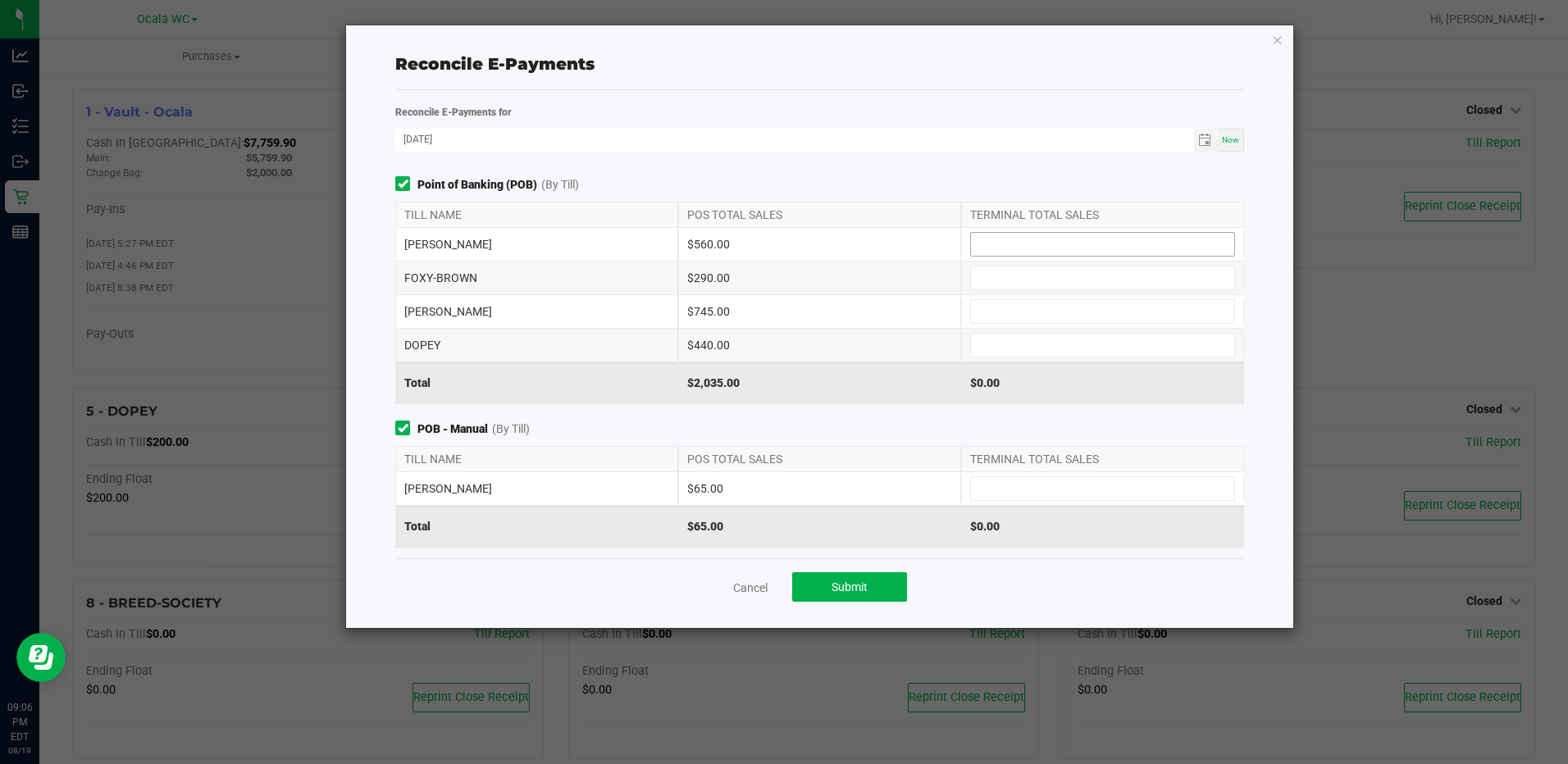
click at [1094, 246] on input at bounding box center [1102, 245] width 263 height 23
type input "$560.00"
type input "$290.00"
type input "$745.00"
type input "$440.00"
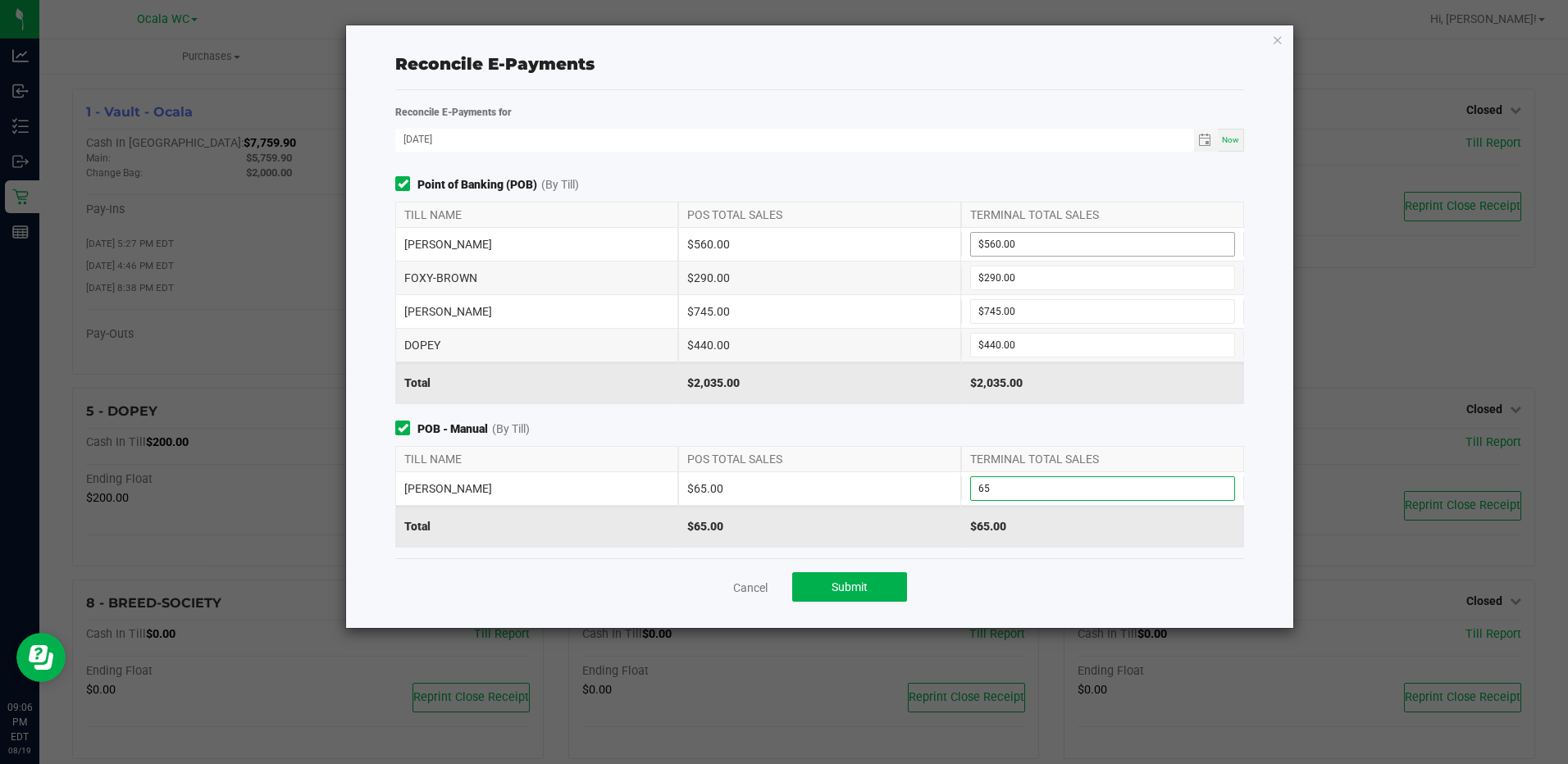
type input "$65.00"
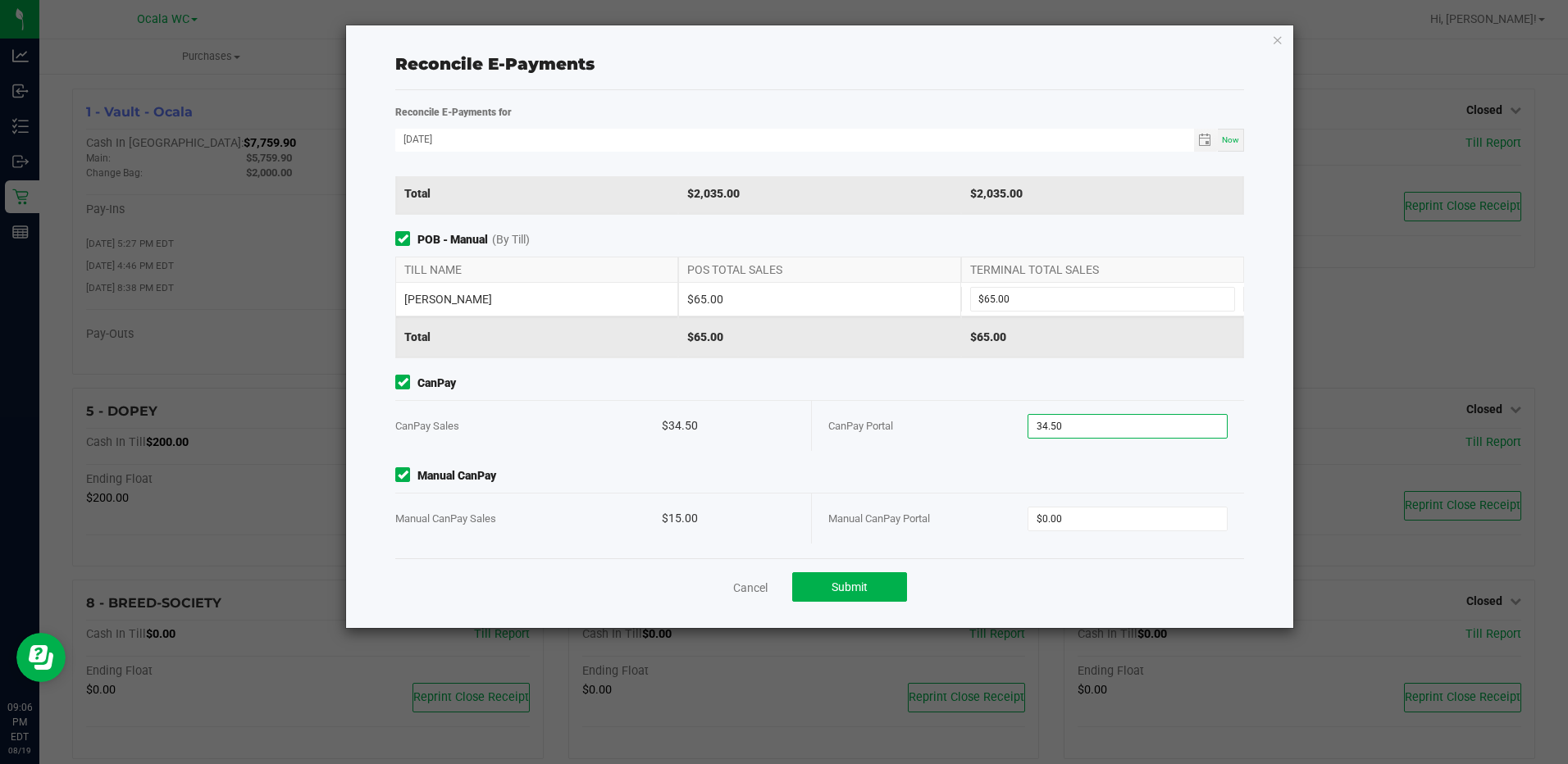
type input "$34.50"
type input "$15.00"
click at [867, 588] on button "Submit" at bounding box center [850, 586] width 115 height 29
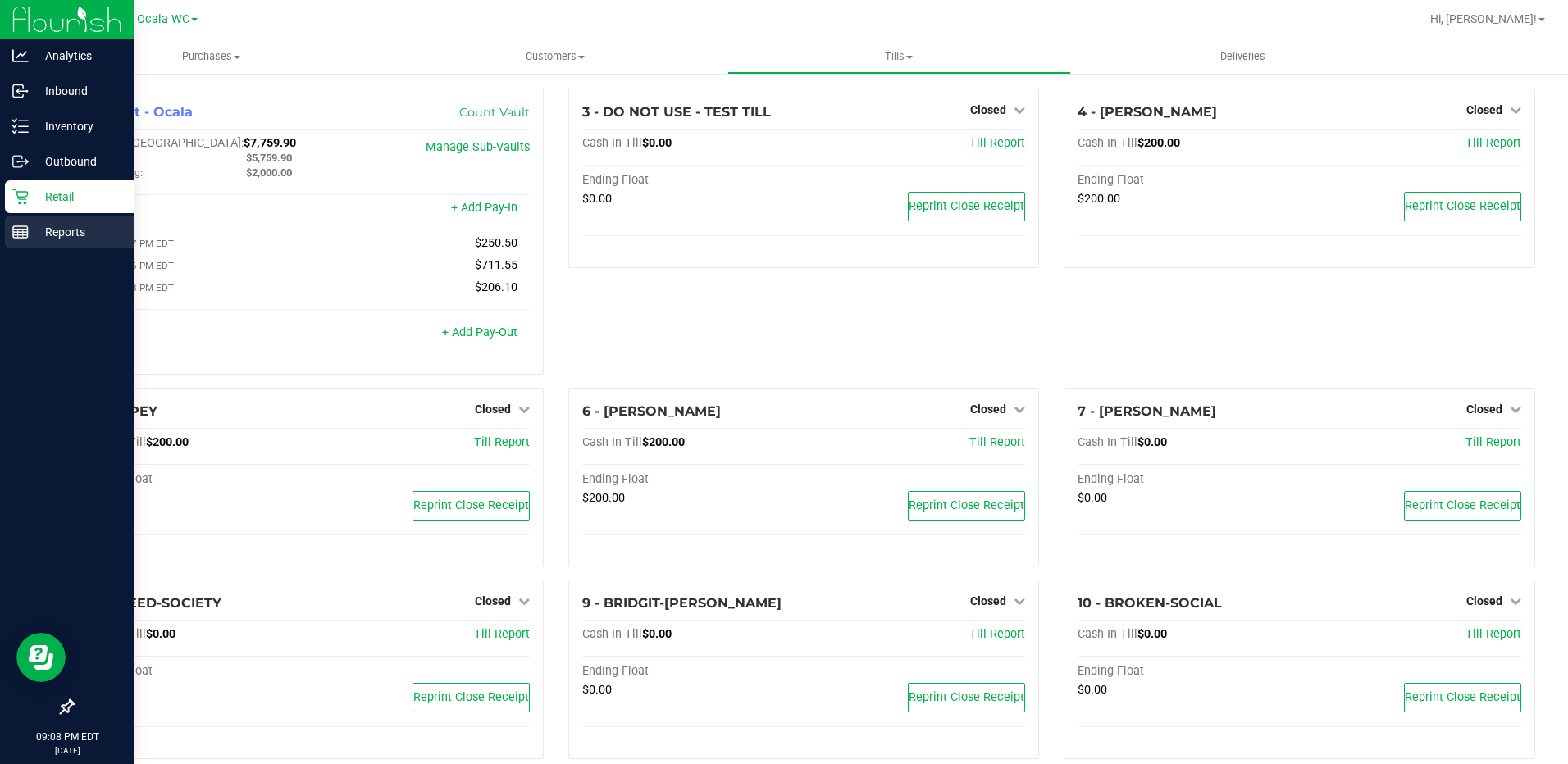
click at [31, 217] on div "Reports" at bounding box center [70, 231] width 130 height 33
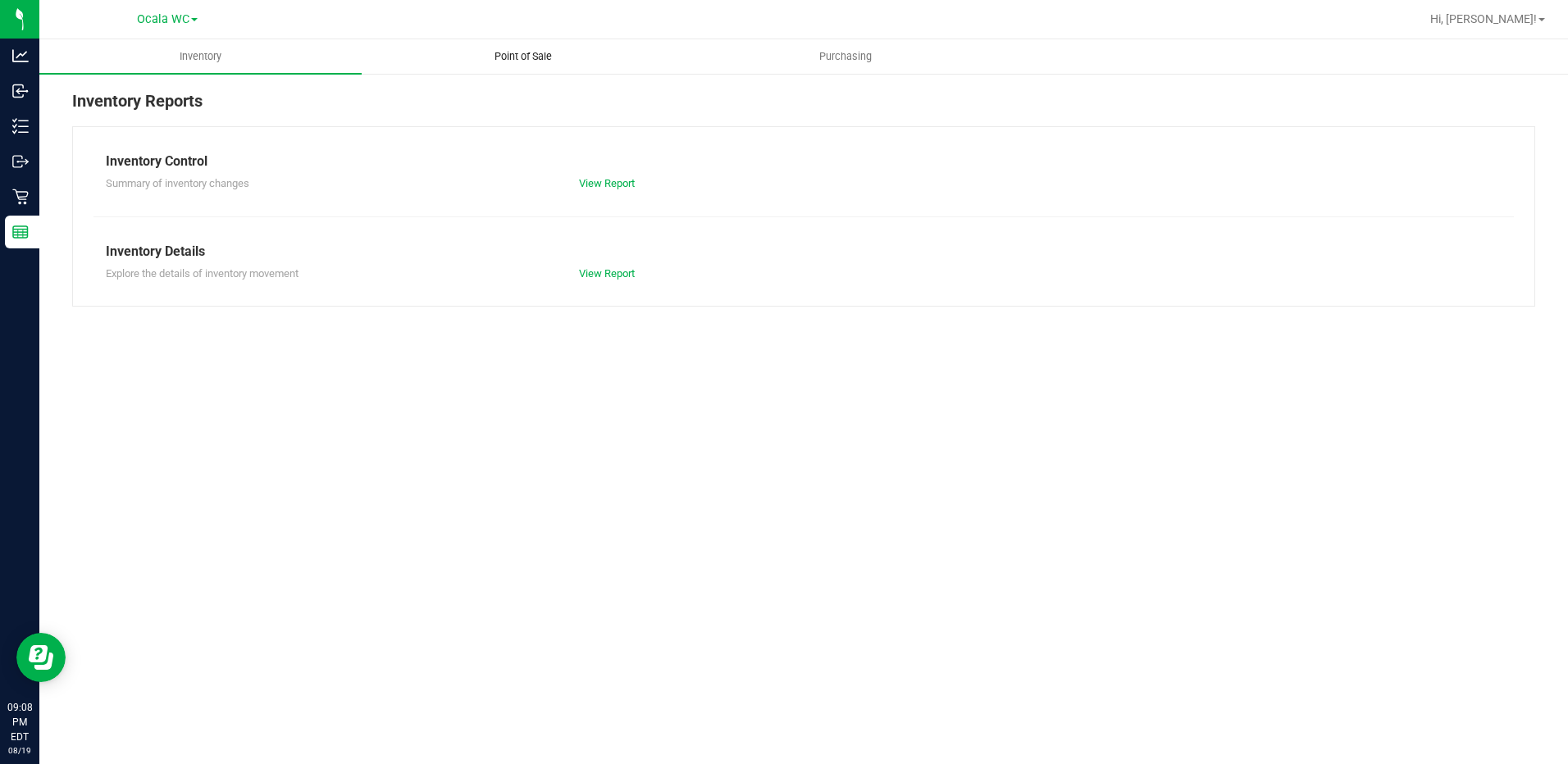
click at [537, 57] on span "Point of Sale" at bounding box center [523, 57] width 102 height 15
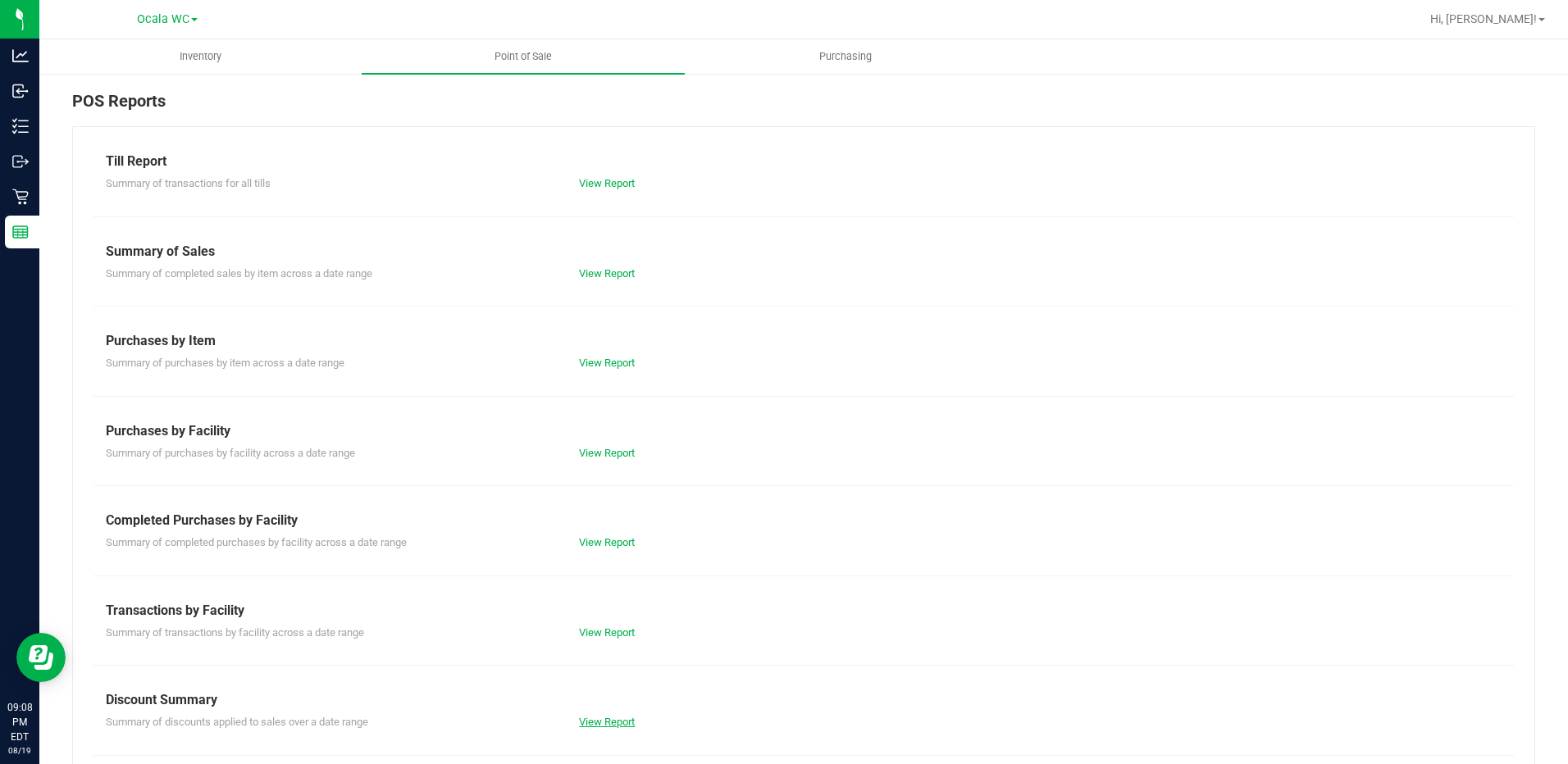
click at [601, 718] on link "View Report" at bounding box center [606, 722] width 56 height 12
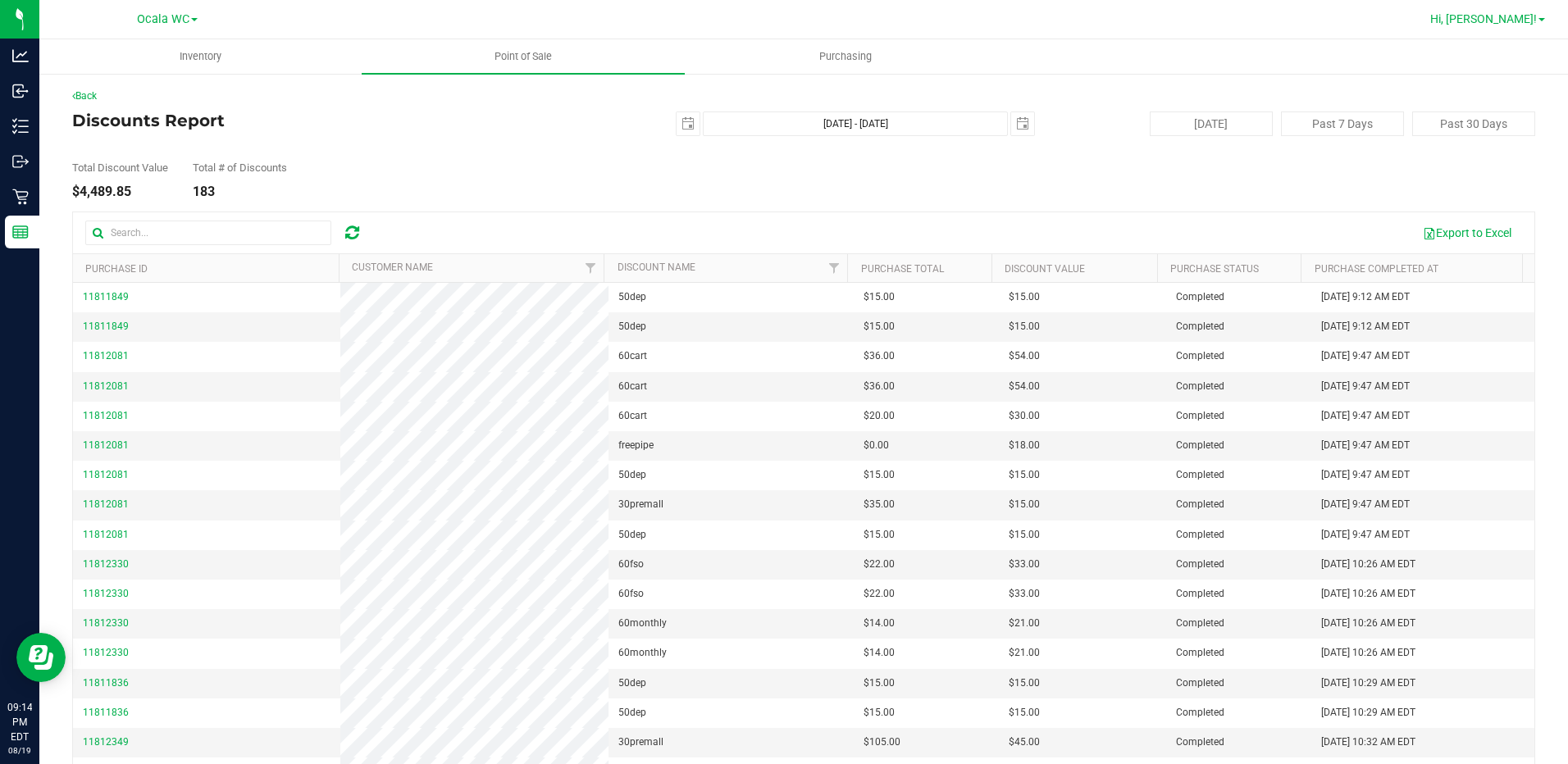
click at [1514, 19] on span "Hi, [PERSON_NAME]!" at bounding box center [1483, 19] width 107 height 13
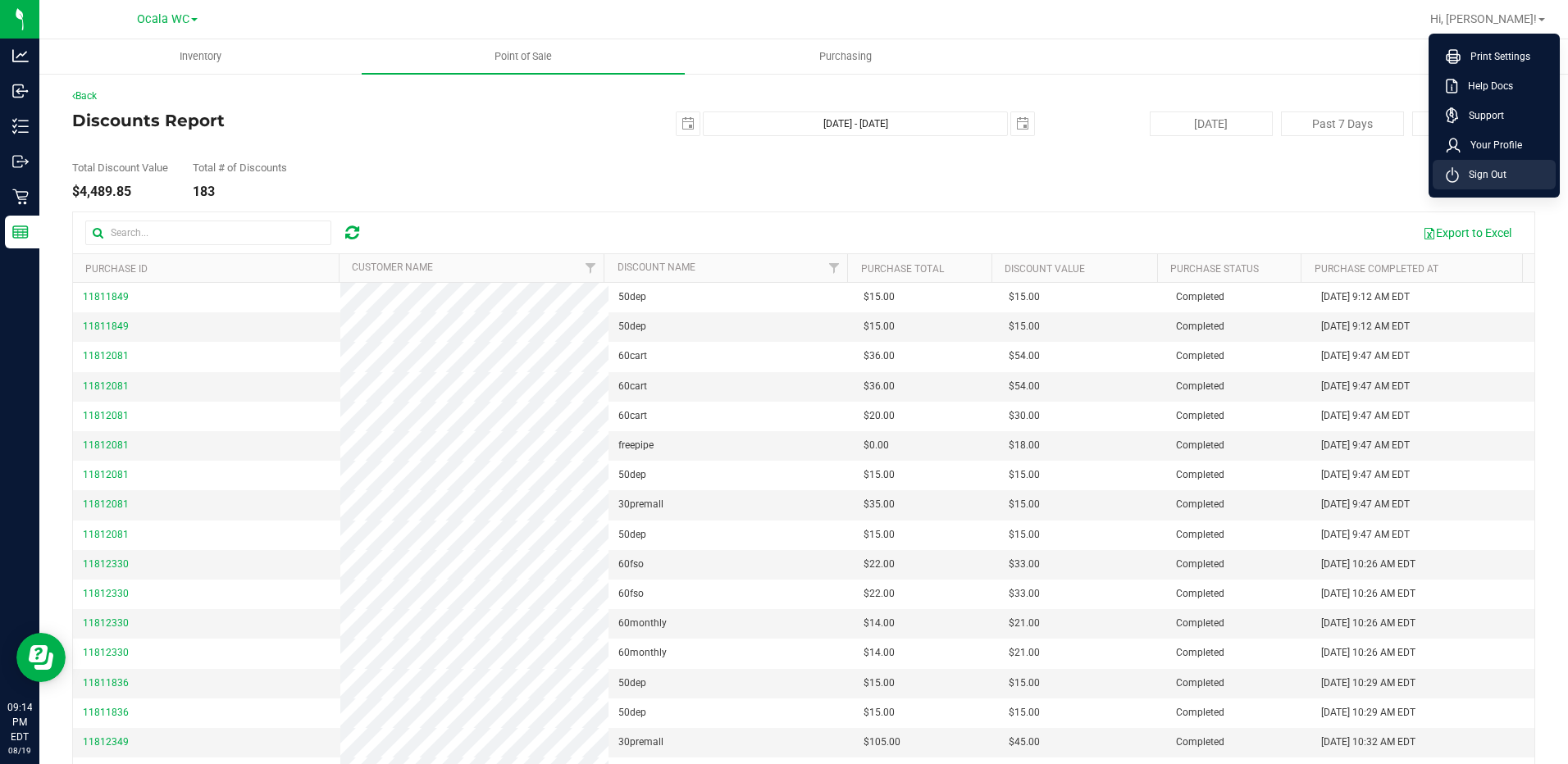
click at [1488, 179] on span "Sign Out" at bounding box center [1483, 174] width 48 height 17
